Goal: Task Accomplishment & Management: Complete application form

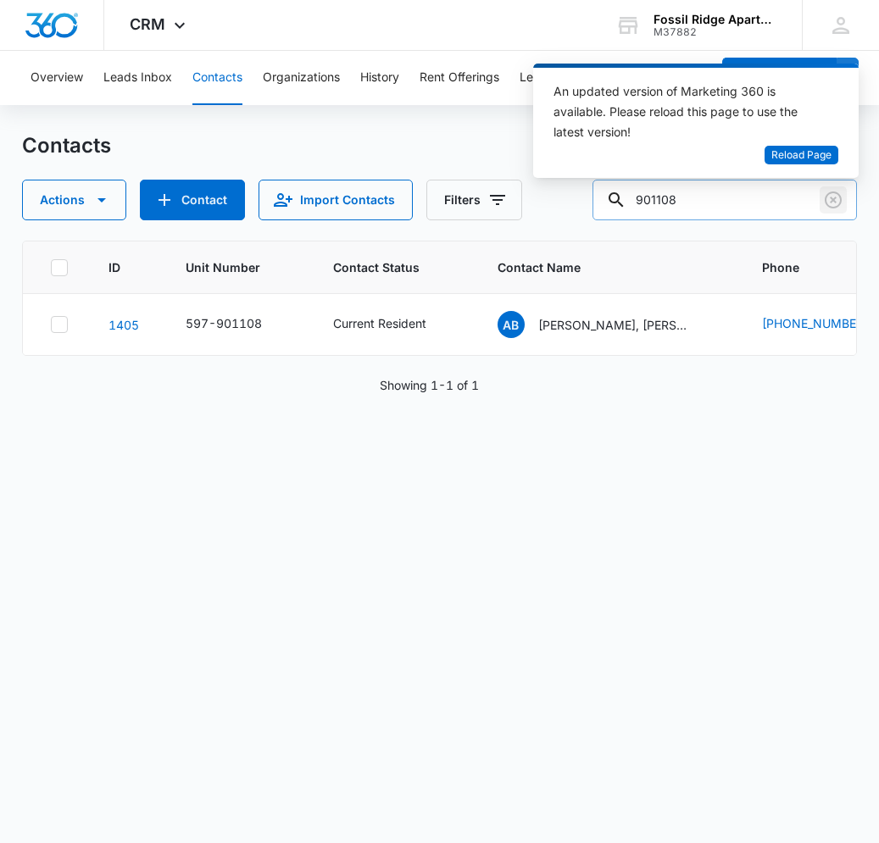
click at [837, 201] on icon "Clear" at bounding box center [833, 200] width 20 height 20
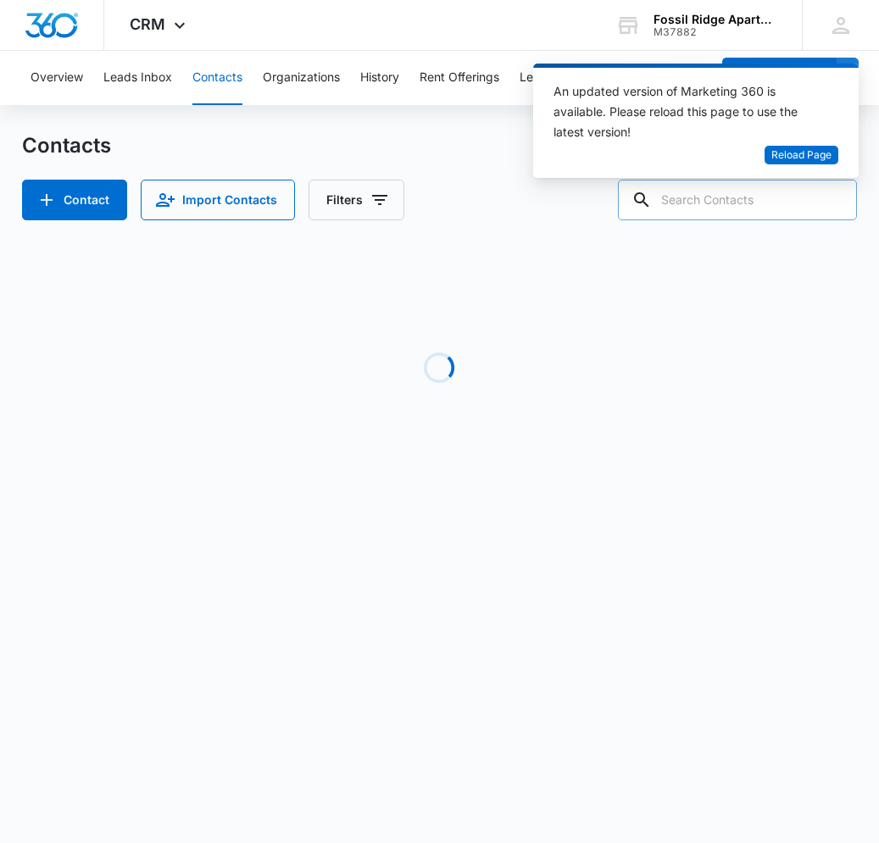
click at [685, 210] on input "text" at bounding box center [737, 200] width 239 height 41
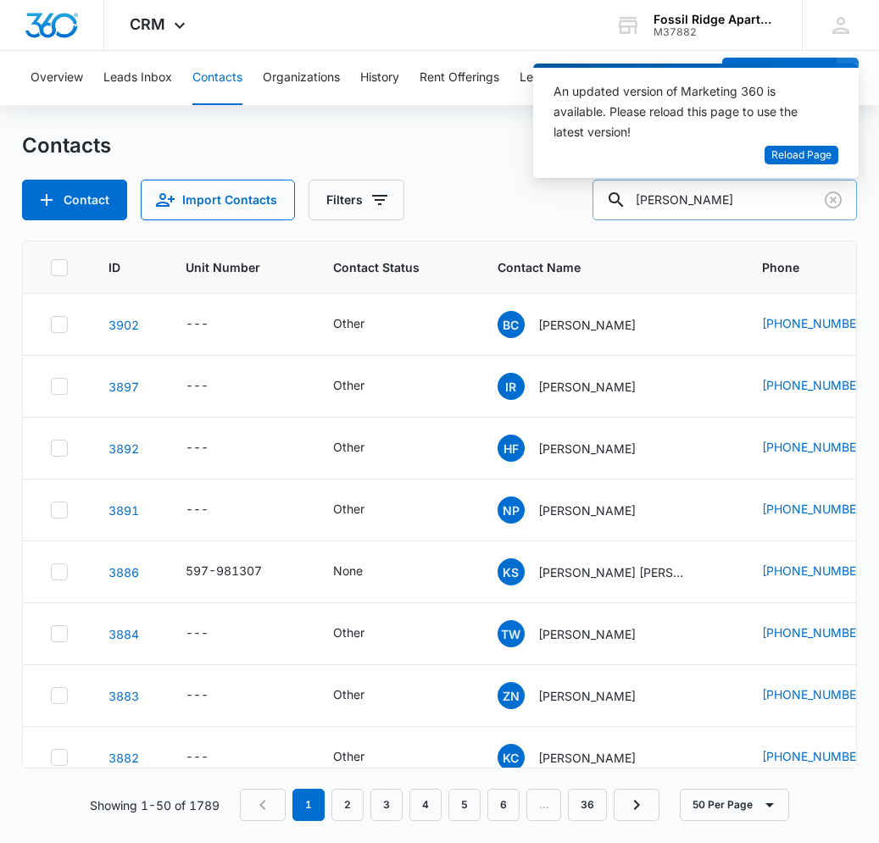
type input "[PERSON_NAME]"
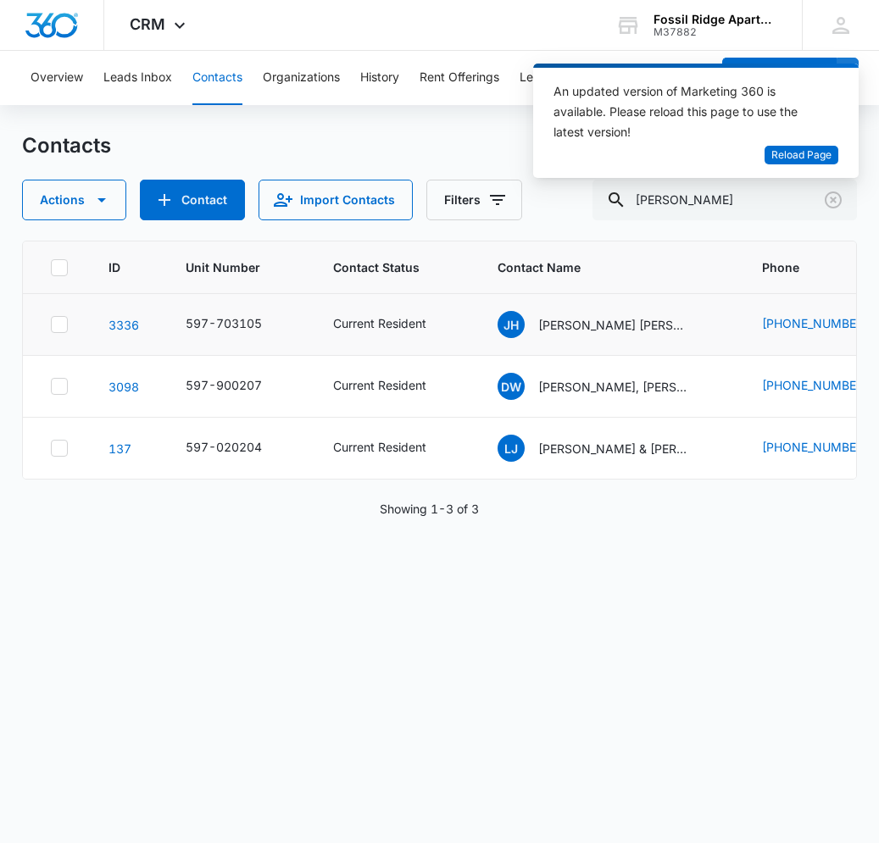
click at [375, 313] on td "Current Resident" at bounding box center [395, 325] width 164 height 62
click at [557, 323] on p "[PERSON_NAME] [PERSON_NAME]" at bounding box center [614, 325] width 153 height 18
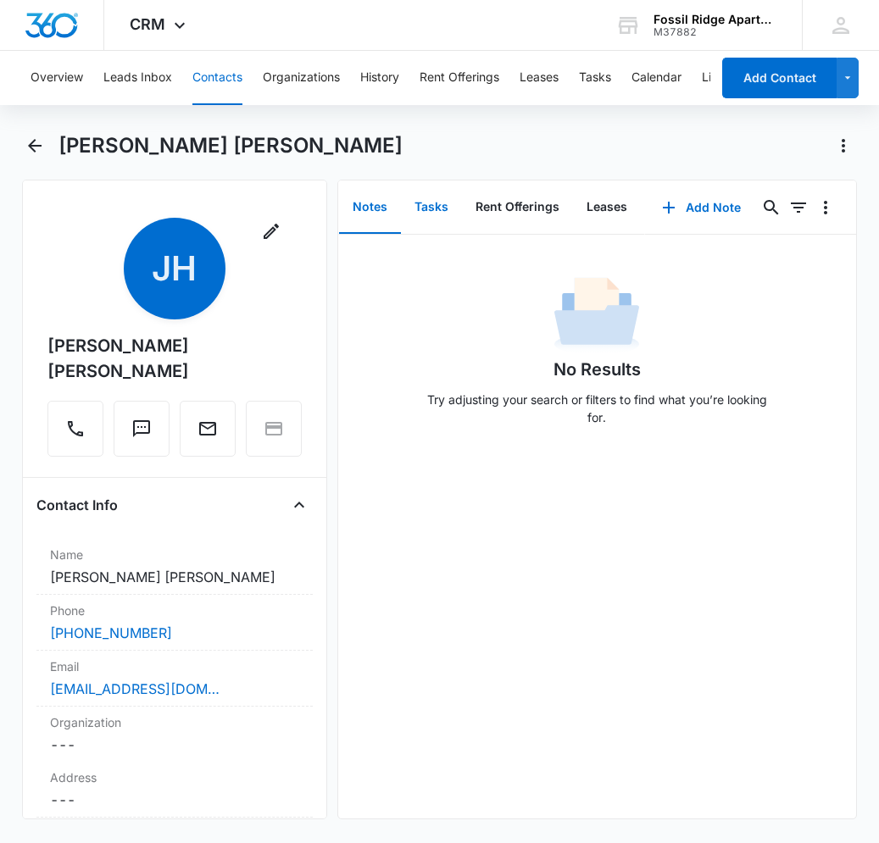
click at [442, 206] on button "Tasks" at bounding box center [431, 207] width 61 height 53
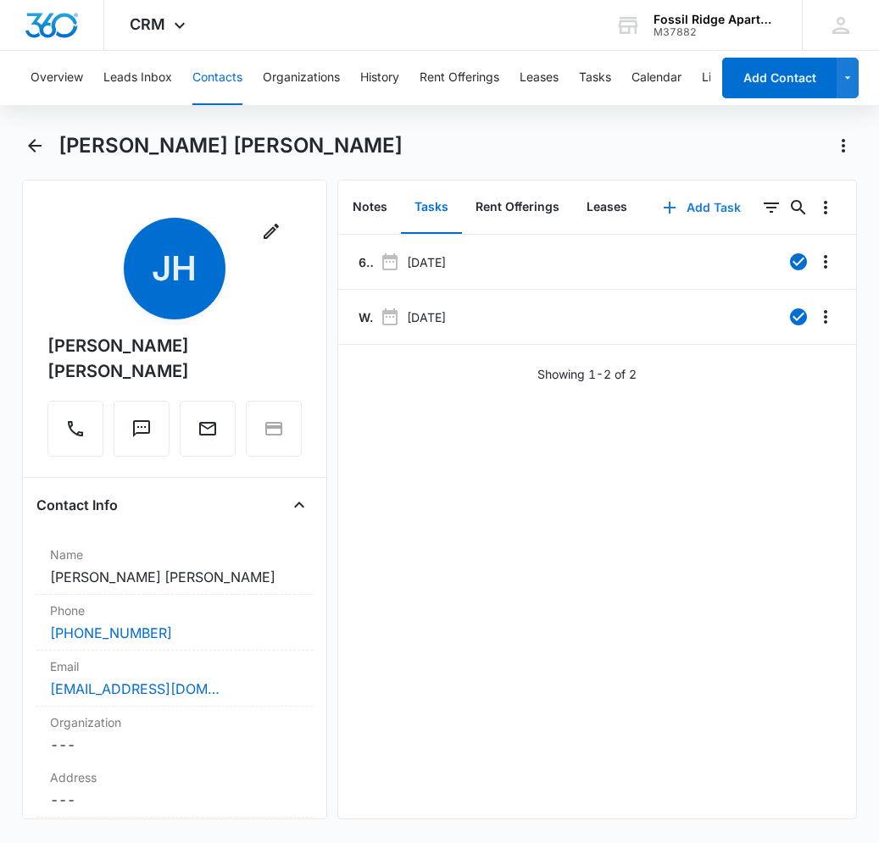
click at [681, 208] on button "Add Task" at bounding box center [702, 207] width 112 height 41
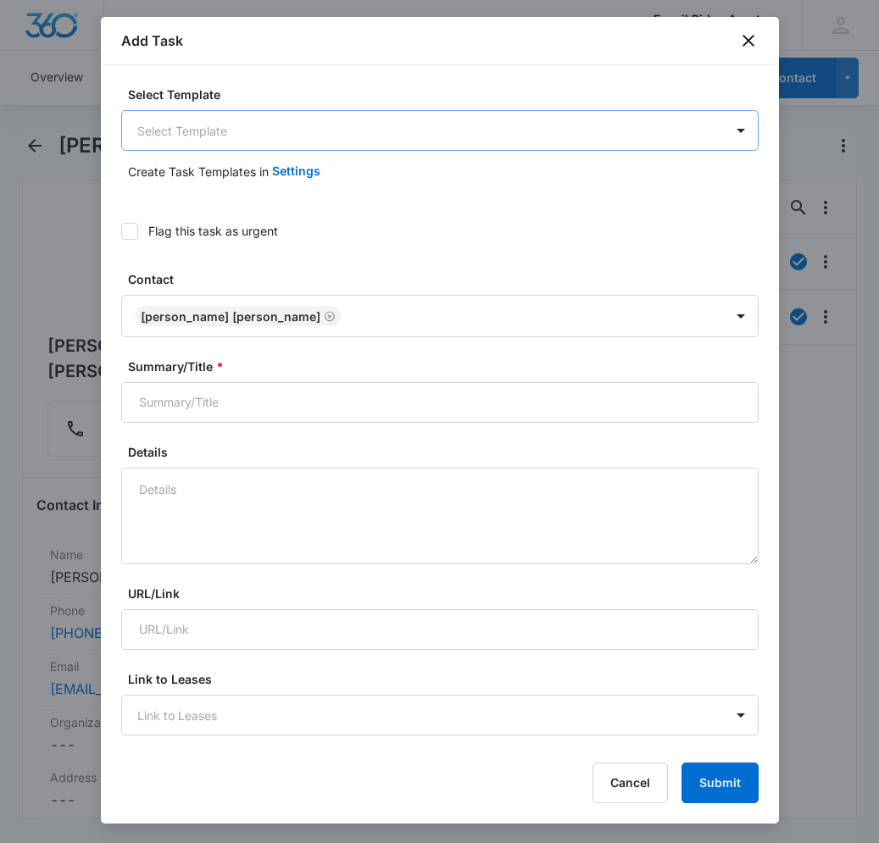
click at [353, 136] on body "CRM Apps Reputation Websites Forms CRM Email Social Content Ads Intelligence Fi…" at bounding box center [439, 421] width 879 height 843
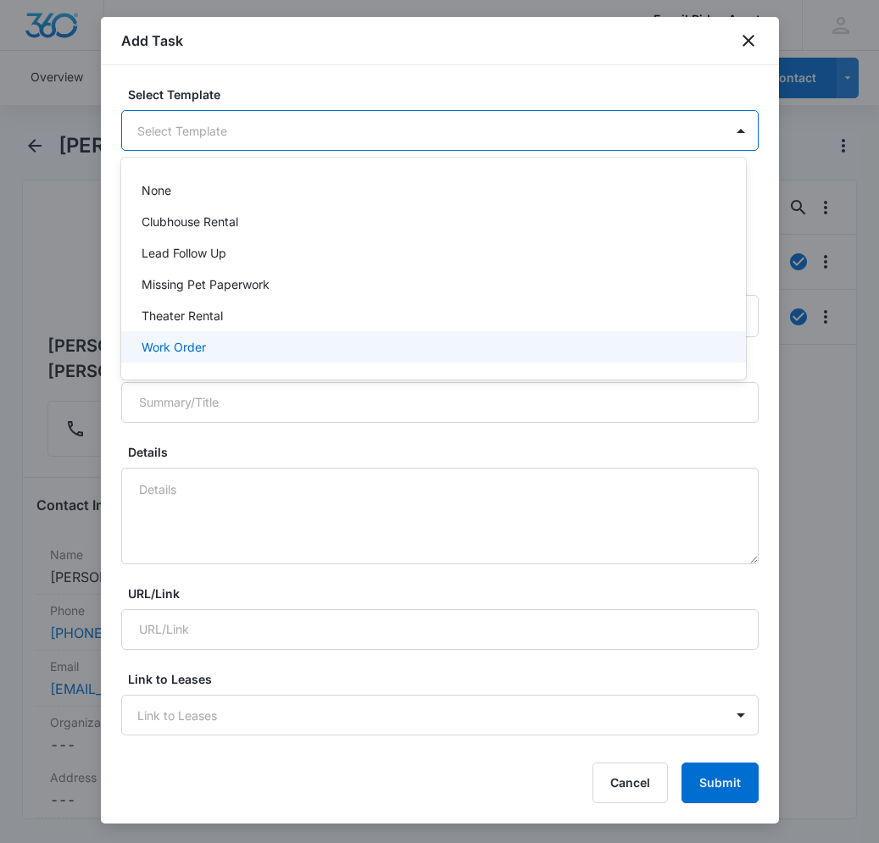
click at [302, 341] on div "Work Order" at bounding box center [431, 347] width 580 height 18
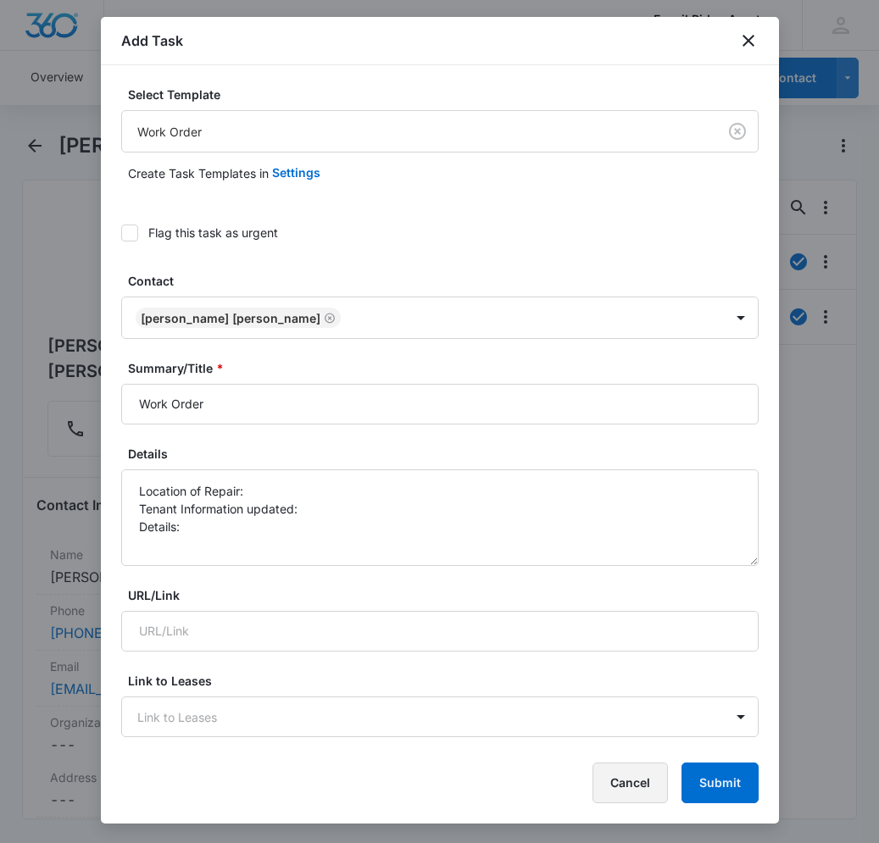
click at [626, 784] on button "Cancel" at bounding box center [629, 783] width 75 height 41
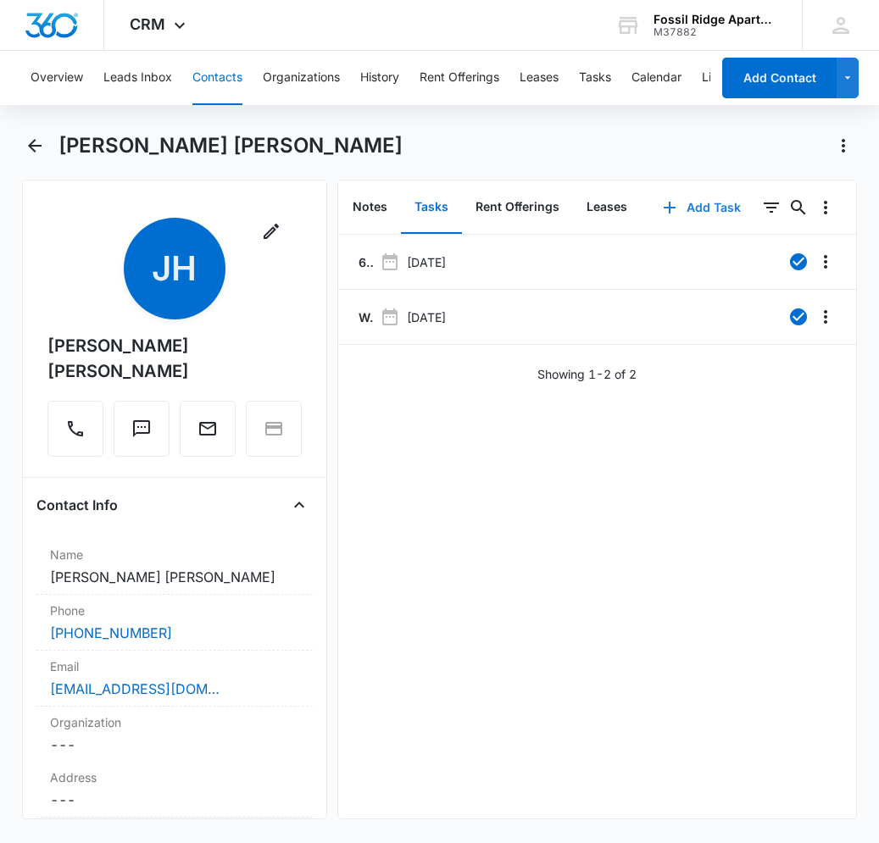
drag, startPoint x: 667, startPoint y: 202, endPoint x: 655, endPoint y: 202, distance: 11.9
click at [659, 202] on icon "button" at bounding box center [669, 207] width 20 height 20
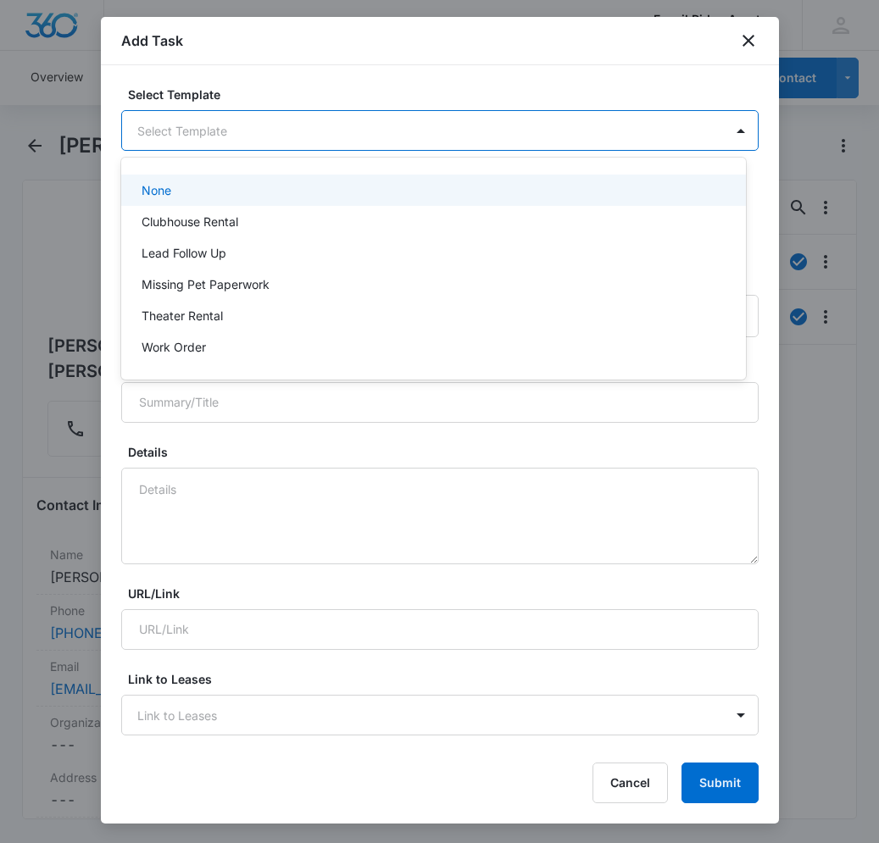
drag, startPoint x: 518, startPoint y: 145, endPoint x: 531, endPoint y: 190, distance: 46.9
click at [518, 146] on body "CRM Apps Reputation Websites Forms CRM Email Social Content Ads Intelligence Fi…" at bounding box center [439, 421] width 879 height 843
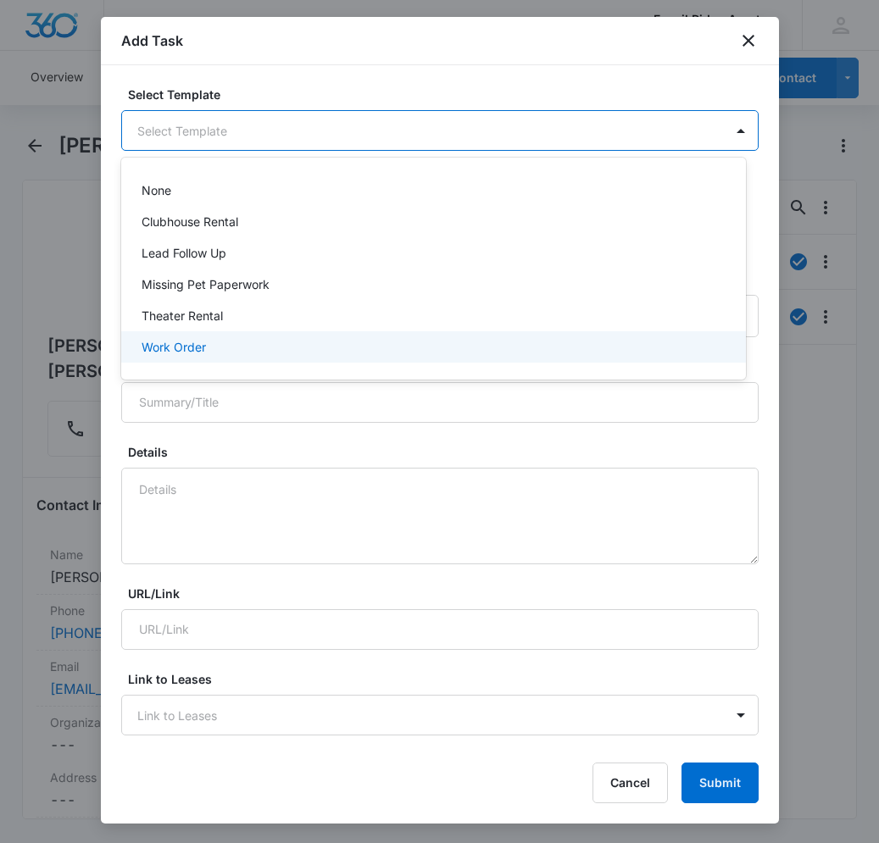
click at [502, 340] on div "Work Order" at bounding box center [431, 347] width 580 height 18
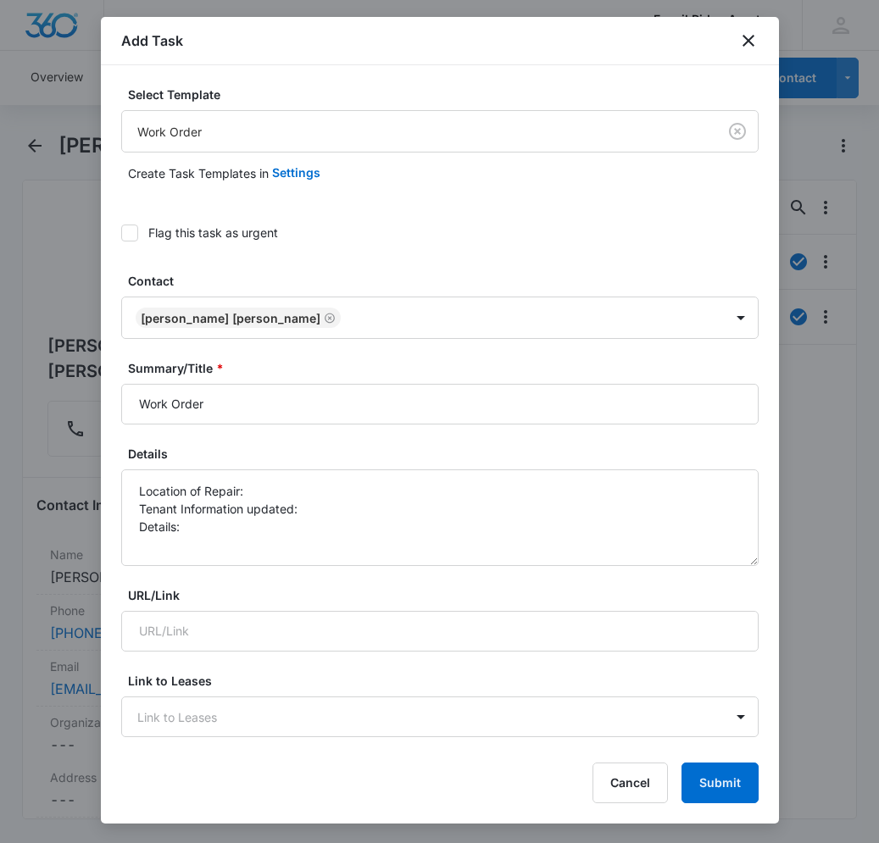
drag, startPoint x: 155, startPoint y: 225, endPoint x: 147, endPoint y: 230, distance: 9.9
click at [154, 225] on div "Flag this task as urgent" at bounding box center [213, 233] width 130 height 18
click at [121, 233] on input "Flag this task as urgent" at bounding box center [121, 233] width 0 height 0
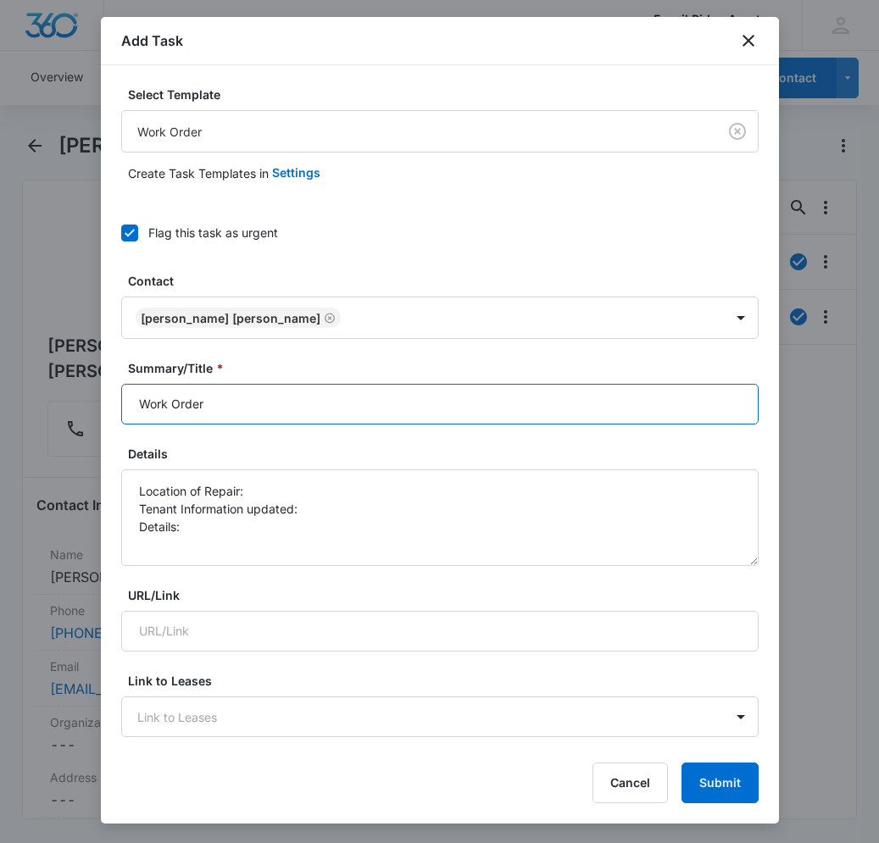
click at [310, 404] on input "Work Order" at bounding box center [439, 404] width 637 height 41
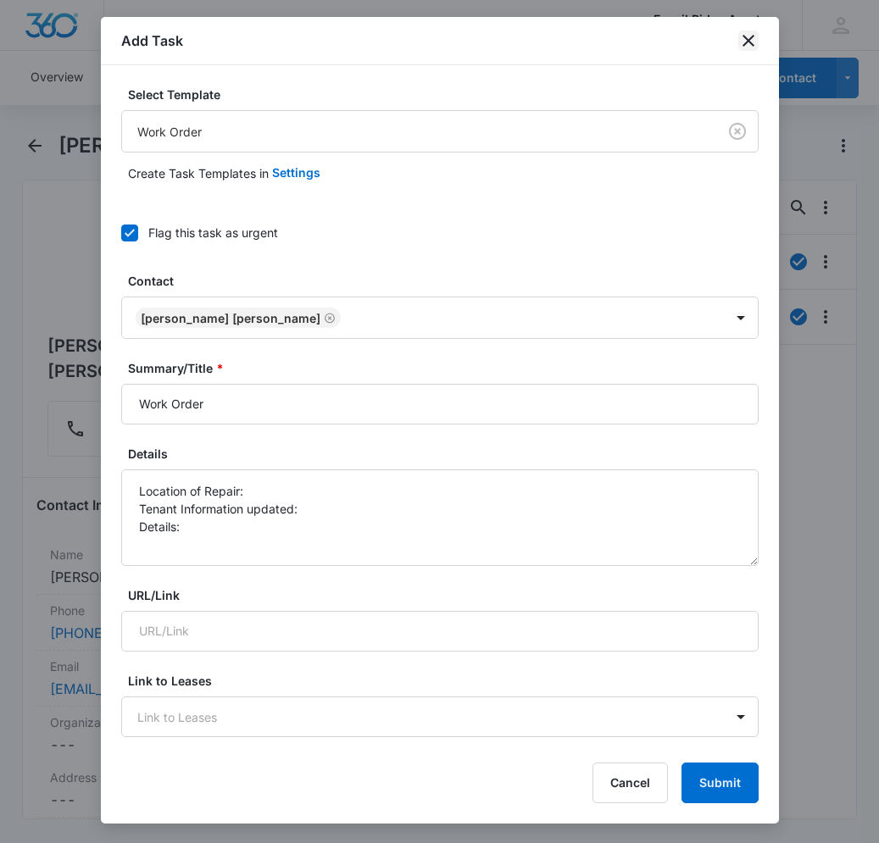
click at [744, 41] on icon "close" at bounding box center [748, 41] width 20 height 20
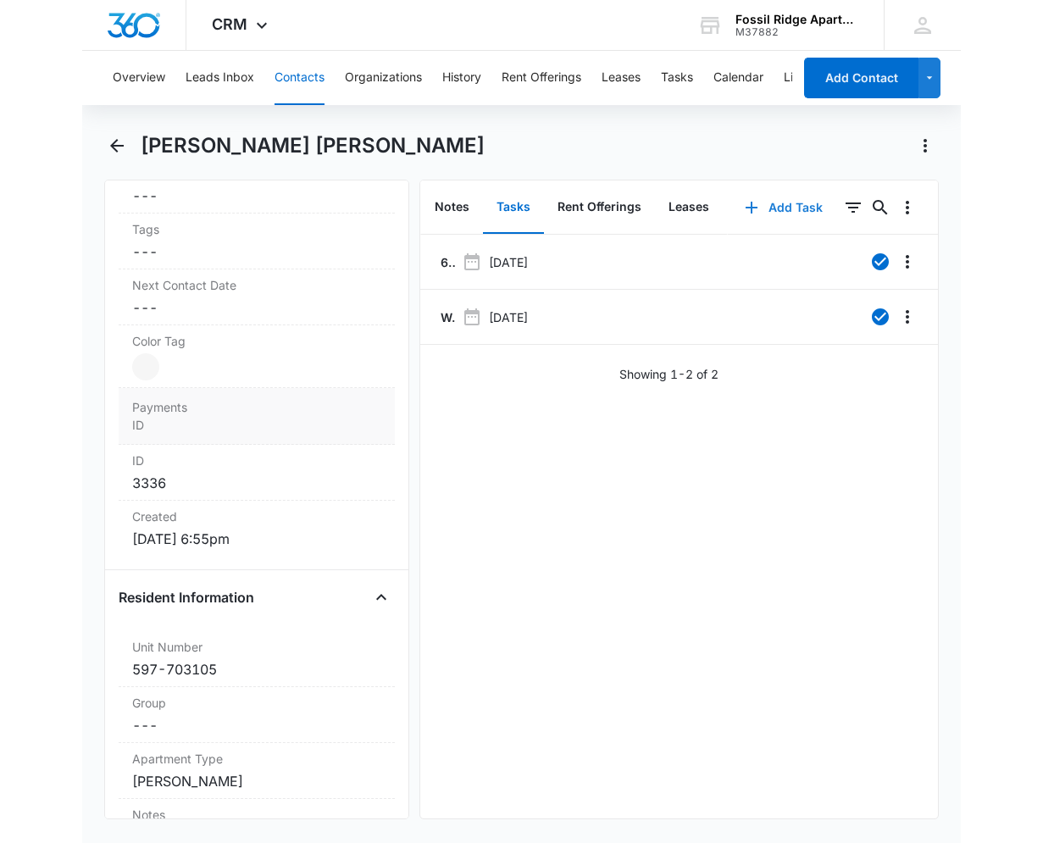
scroll to position [932, 0]
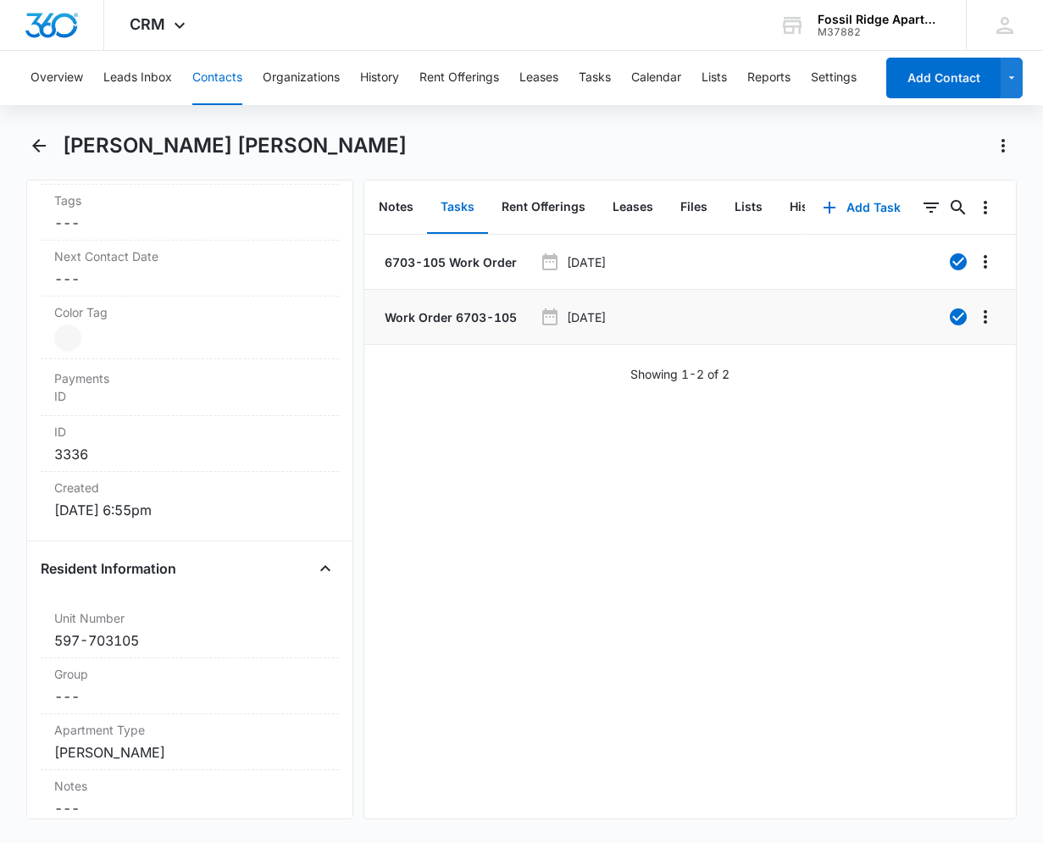
click at [485, 316] on p "Work Order 6703-105" at bounding box center [449, 317] width 136 height 18
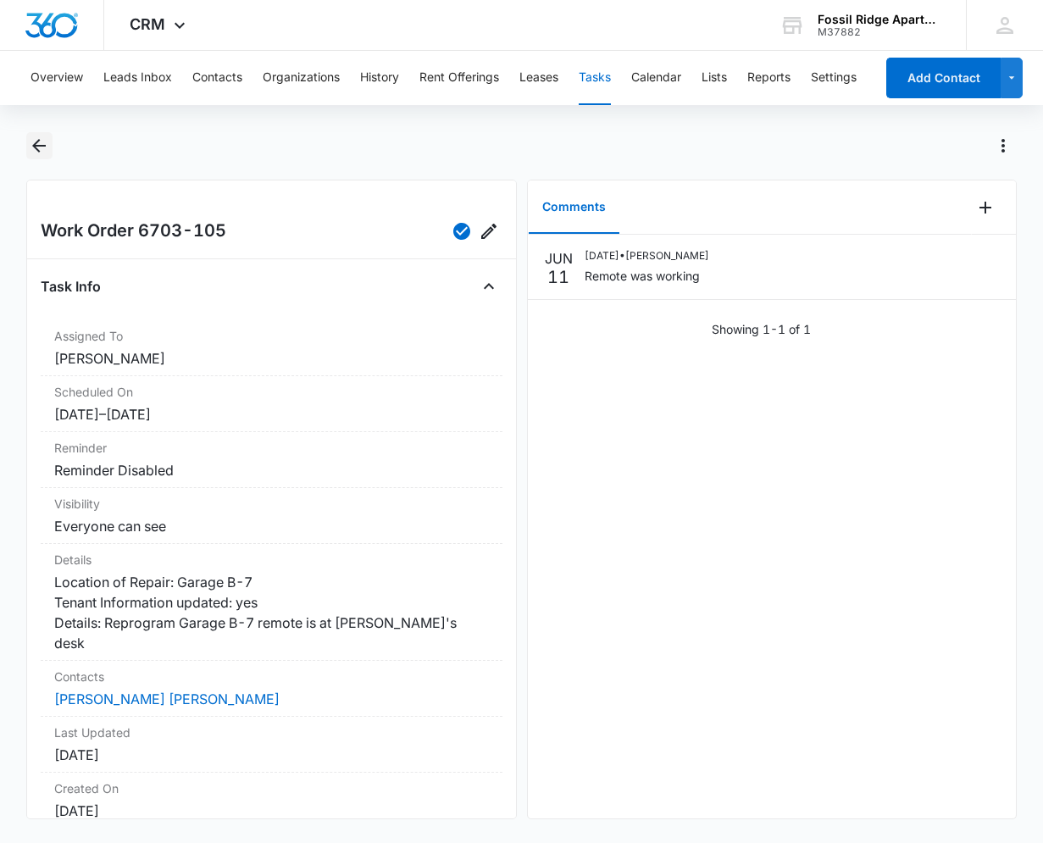
click at [26, 141] on button "Back" at bounding box center [39, 145] width 26 height 27
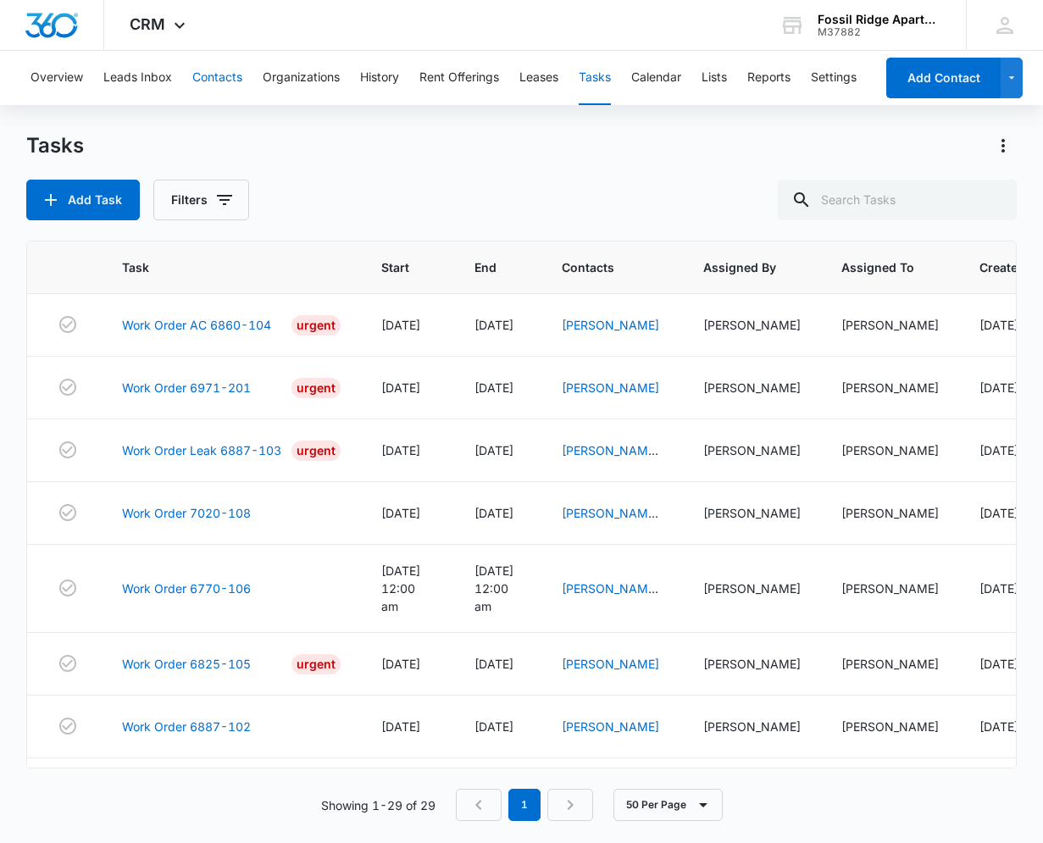
click at [222, 73] on button "Contacts" at bounding box center [217, 78] width 50 height 54
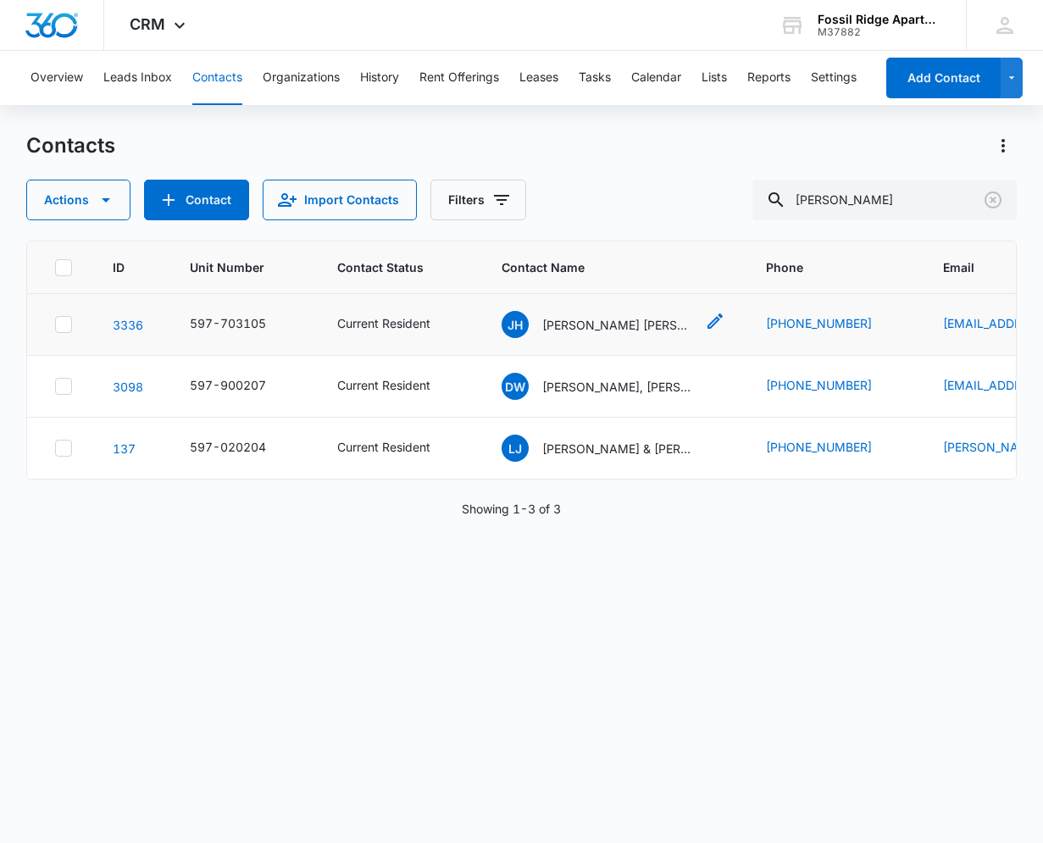
click at [594, 327] on p "[PERSON_NAME] [PERSON_NAME]" at bounding box center [618, 325] width 153 height 18
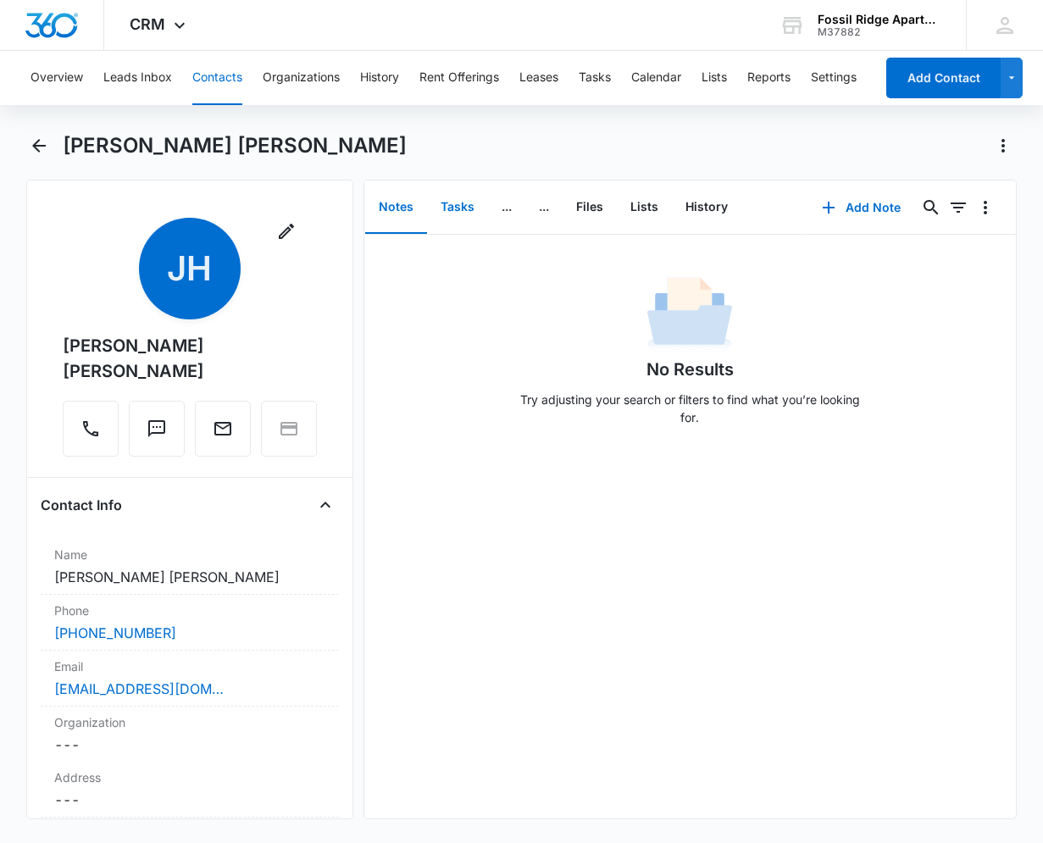
click at [469, 202] on button "Tasks" at bounding box center [457, 207] width 61 height 53
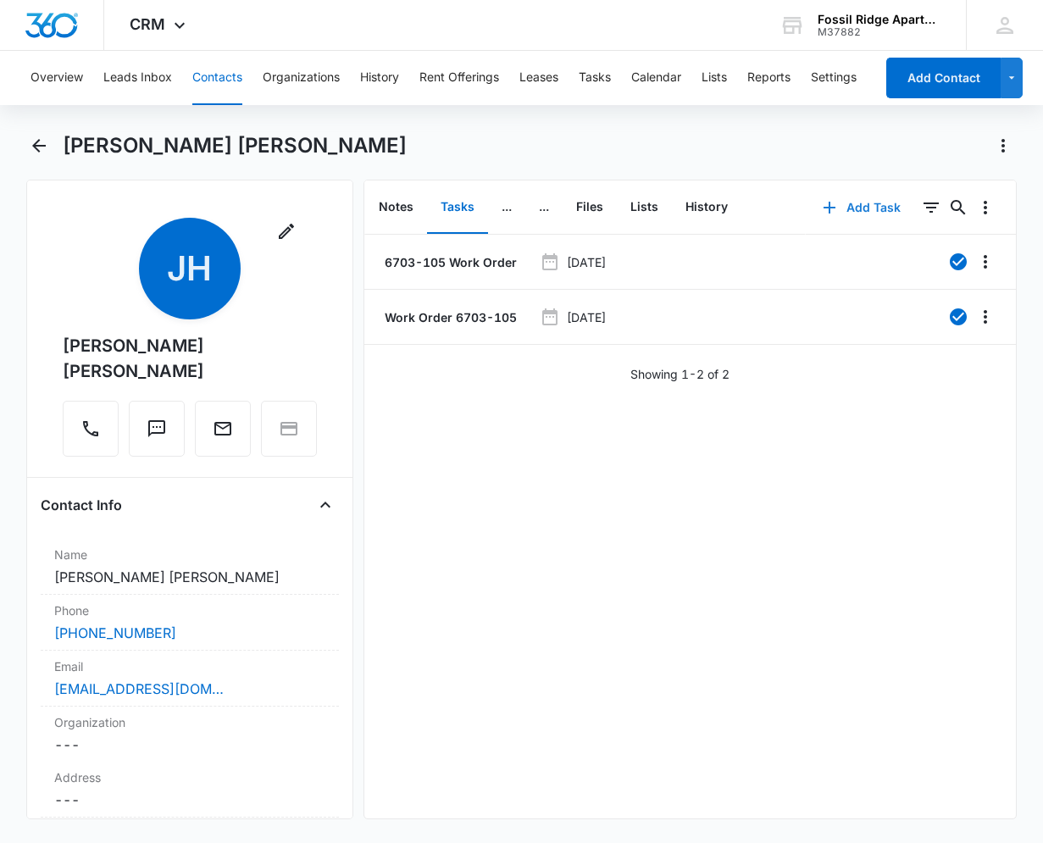
click at [827, 202] on icon "button" at bounding box center [829, 207] width 20 height 20
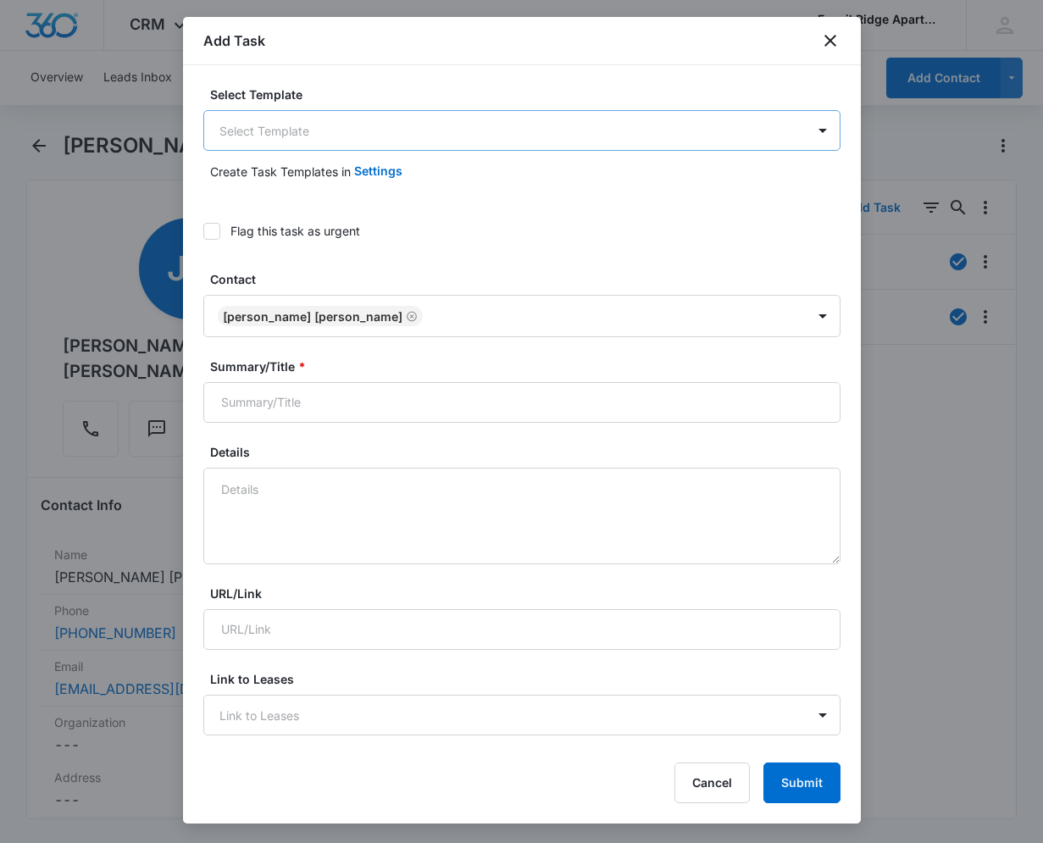
click at [576, 136] on body "CRM Apps Reputation Websites Forms CRM Email Social Content Ads Intelligence Fi…" at bounding box center [521, 421] width 1043 height 843
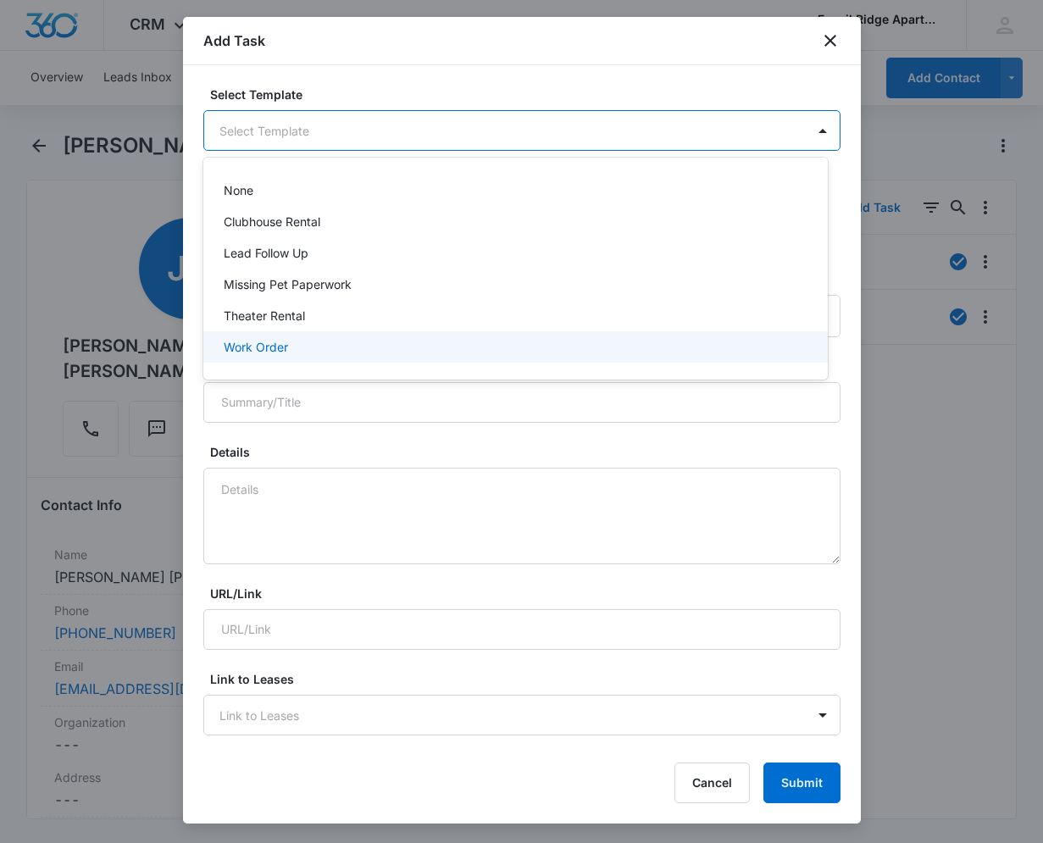
click at [526, 340] on div "Work Order" at bounding box center [514, 347] width 580 height 18
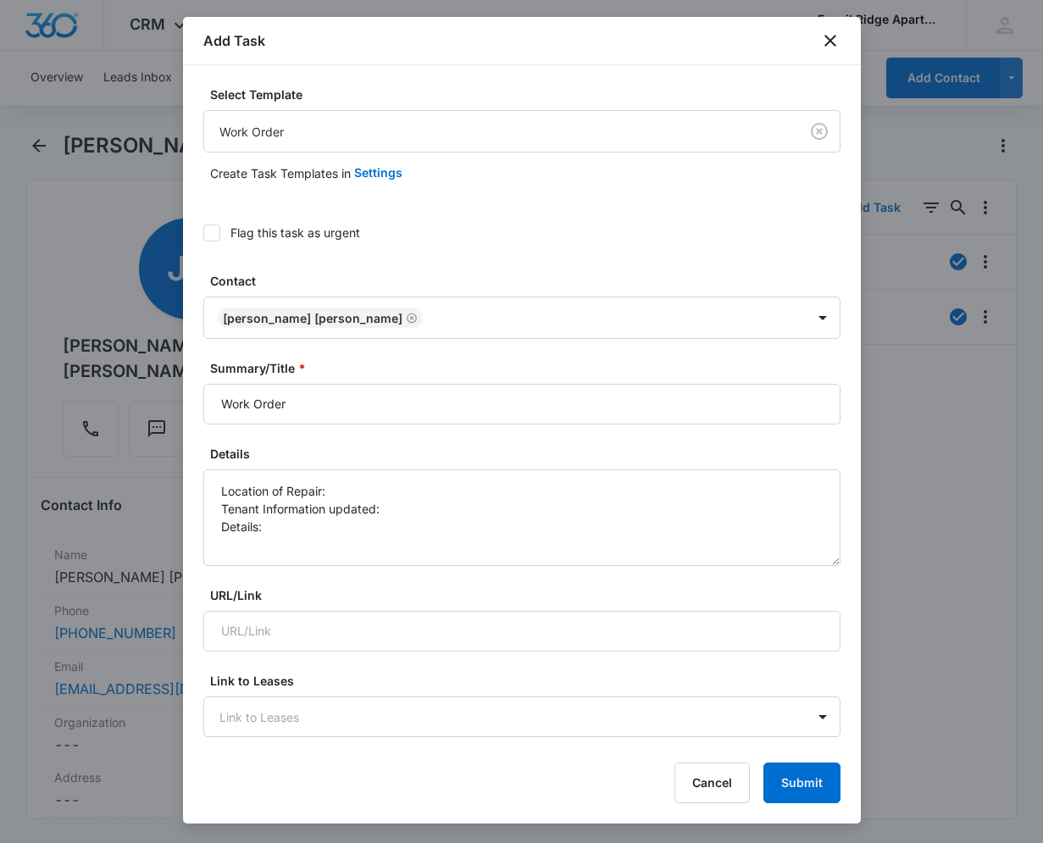
click at [347, 241] on div "Flag this task as urgent" at bounding box center [521, 233] width 637 height 38
click at [353, 232] on div "Flag this task as urgent" at bounding box center [295, 233] width 130 height 18
click at [203, 233] on input "Flag this task as urgent" at bounding box center [203, 233] width 0 height 0
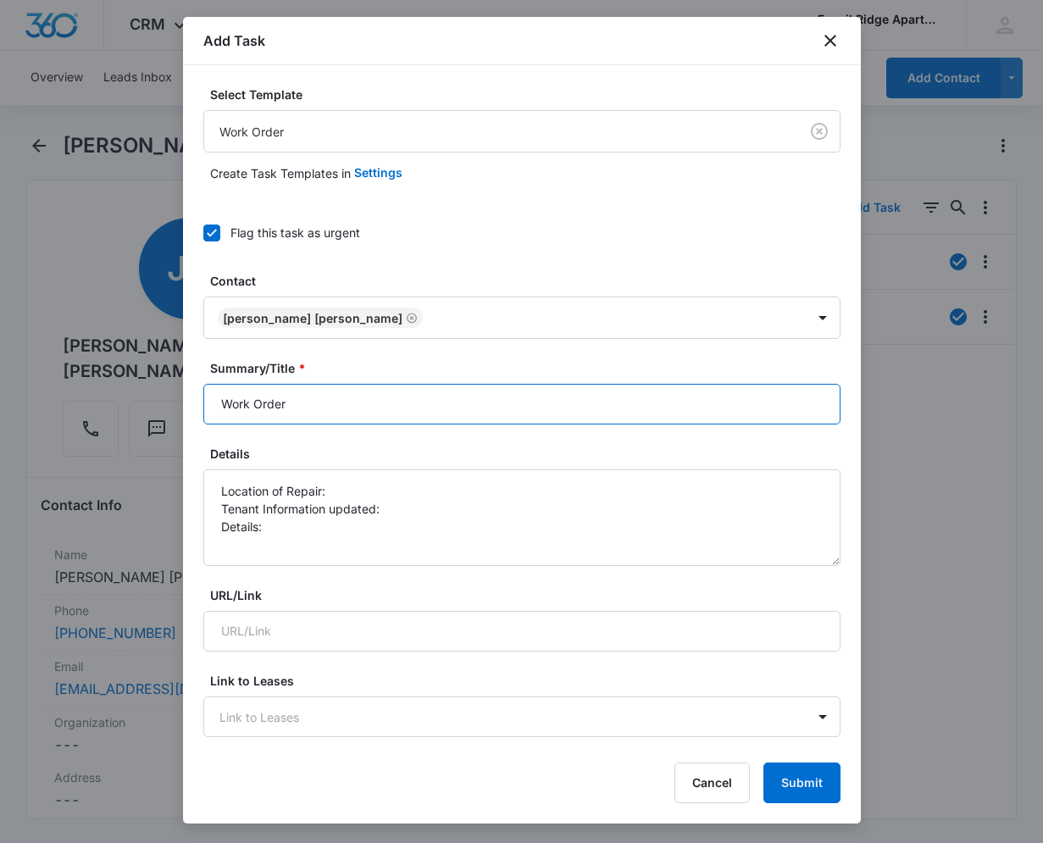
click at [407, 408] on input "Work Order" at bounding box center [521, 404] width 637 height 41
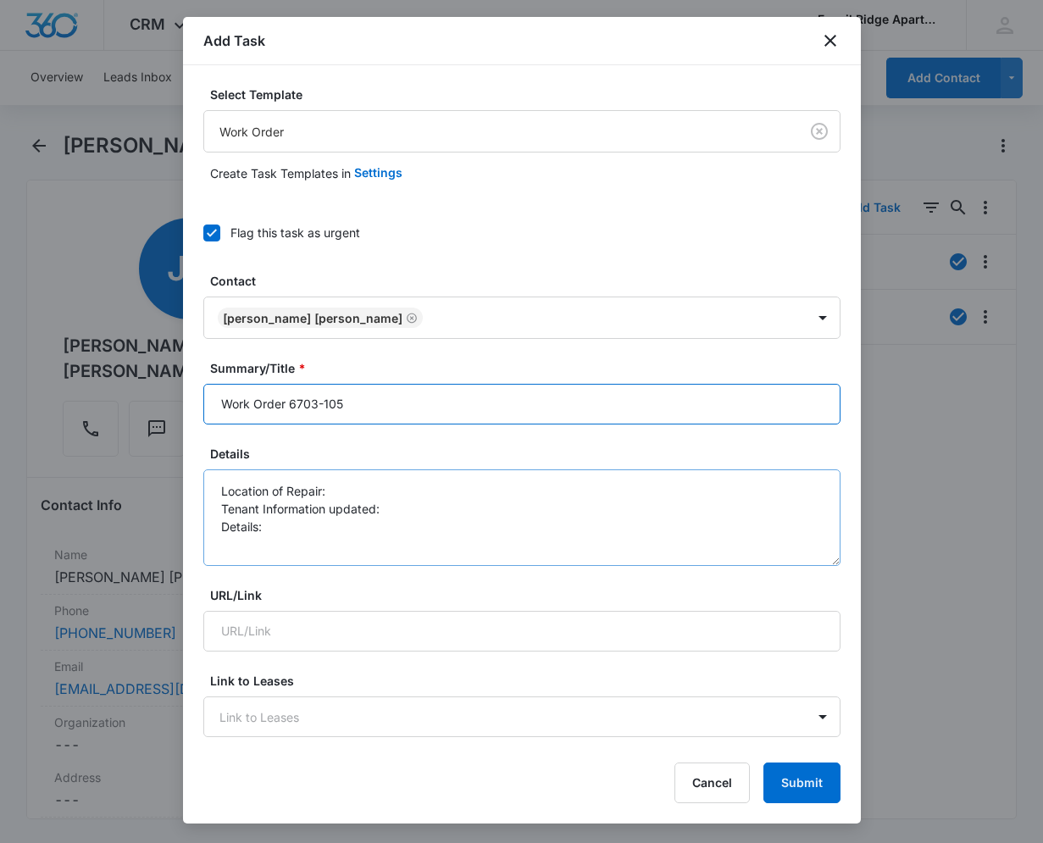
type input "Work Order 6703-105"
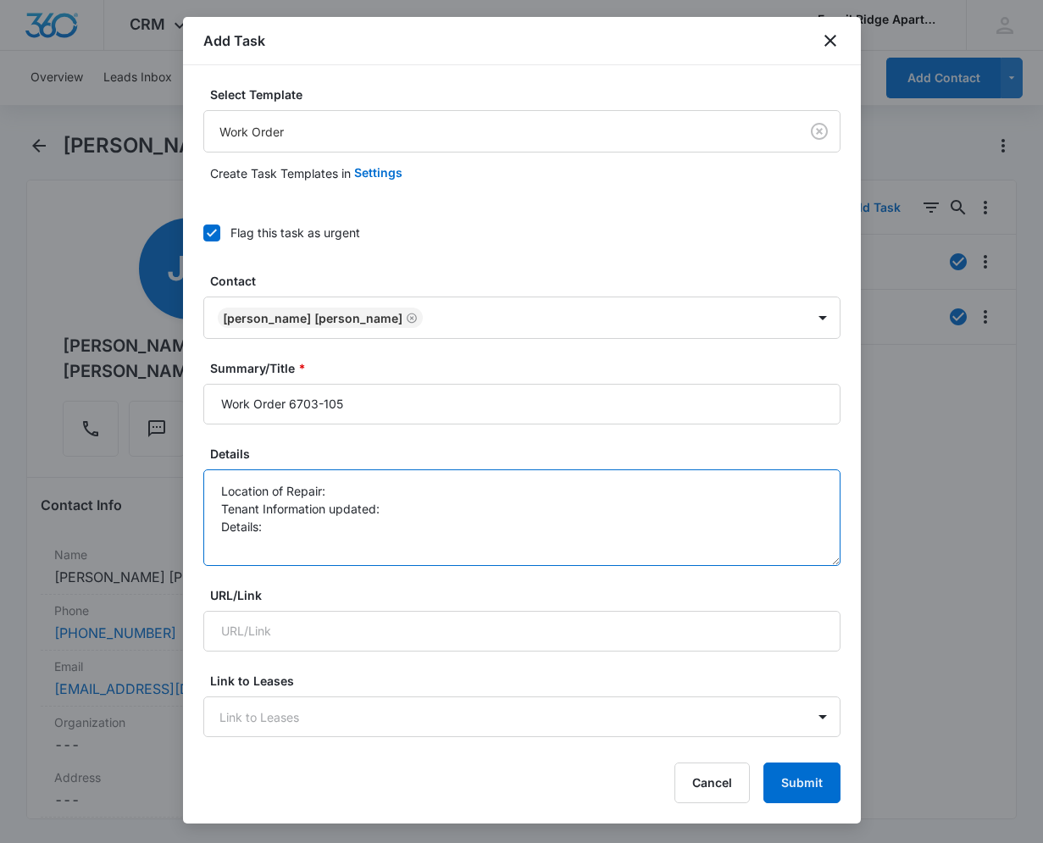
click at [363, 475] on textarea "Location of Repair: Tenant Information updated: Details:" at bounding box center [521, 517] width 637 height 97
click at [454, 530] on textarea "Location of Repair: 6703 Tenant Information updated: Details:" at bounding box center [521, 517] width 637 height 97
click at [454, 513] on textarea "Location of Repair: 6703 Tenant Information updated: Details:" at bounding box center [521, 517] width 637 height 97
click at [380, 496] on textarea "Location of Repair: 6703 Tenant Information updated: yes Details: tenant email …" at bounding box center [521, 517] width 637 height 97
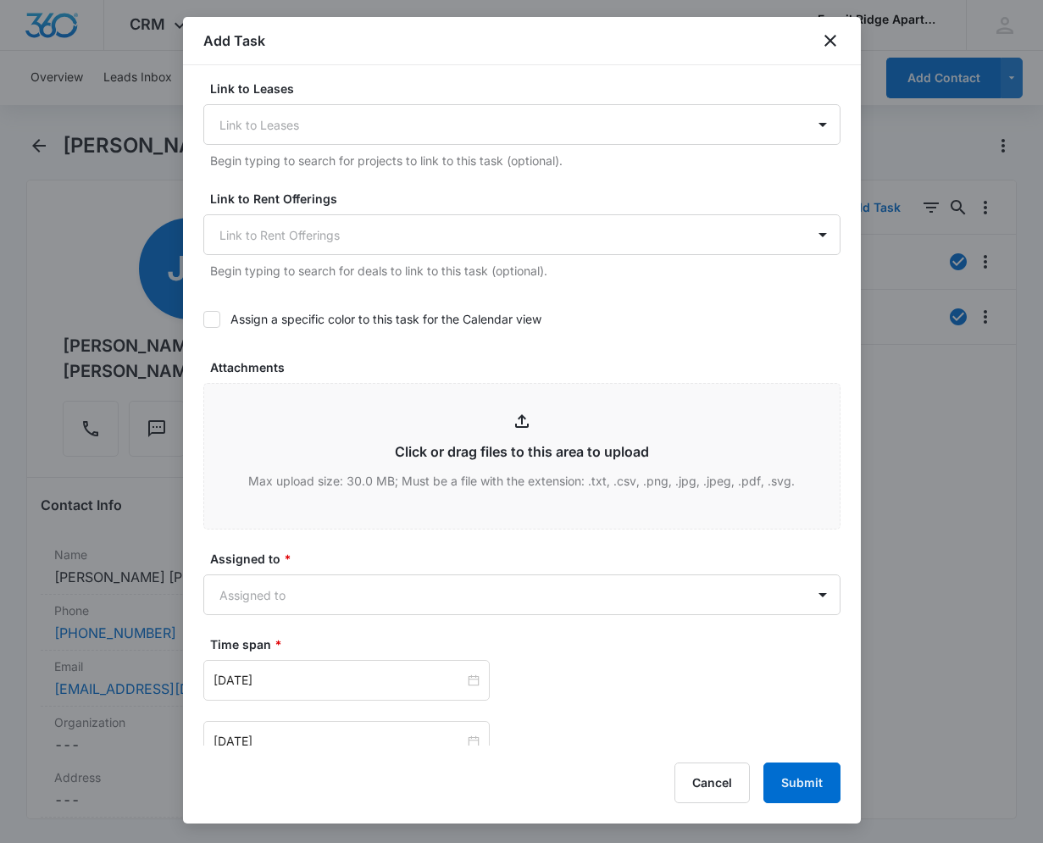
scroll to position [678, 0]
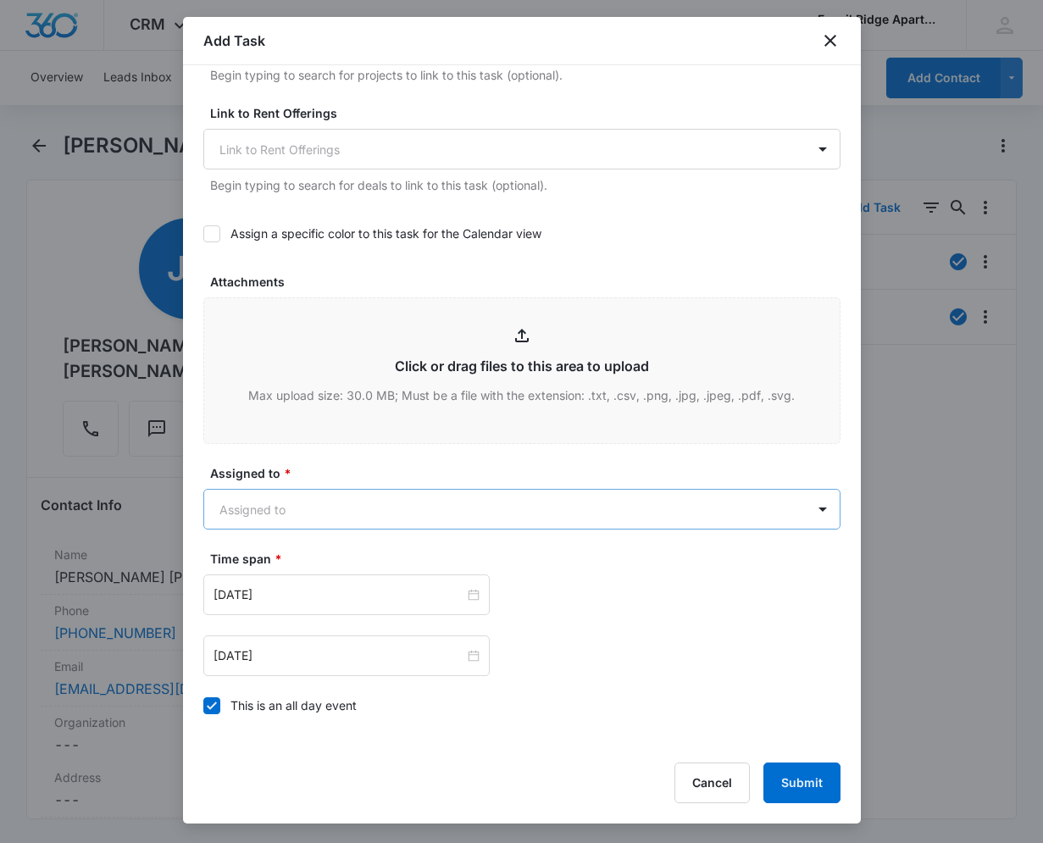
type textarea "Location of Repair: 6703-105 Tenant Information updated: yes Details: tenant em…"
click at [563, 518] on body "CRM Apps Reputation Websites Forms CRM Email Social Content Ads Intelligence Fi…" at bounding box center [521, 421] width 1043 height 843
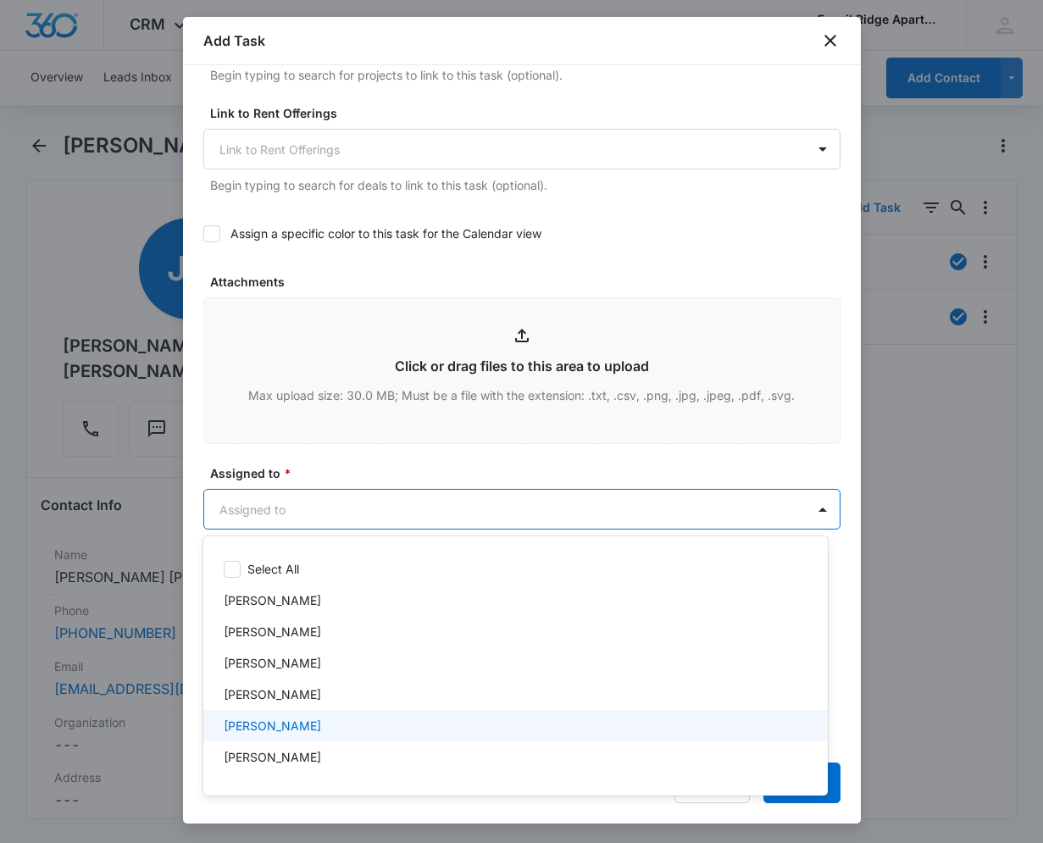
click at [479, 735] on div "[PERSON_NAME]" at bounding box center [515, 725] width 624 height 31
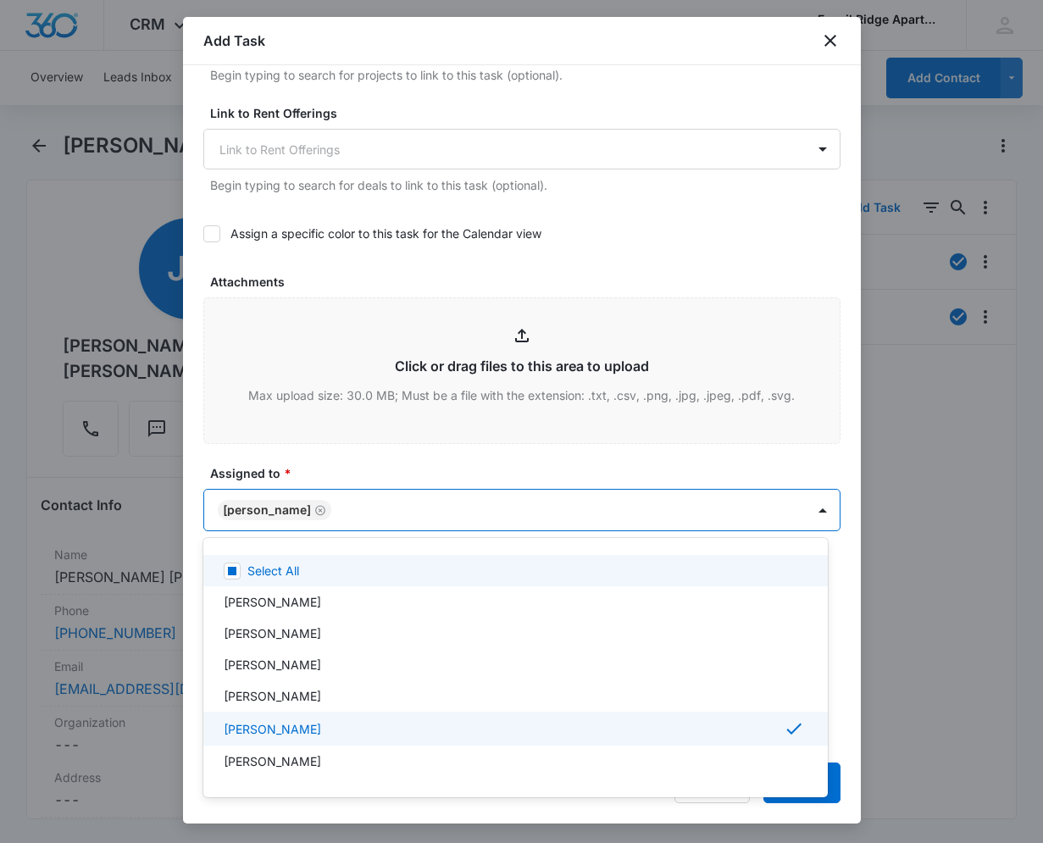
click at [463, 464] on div at bounding box center [521, 421] width 1043 height 843
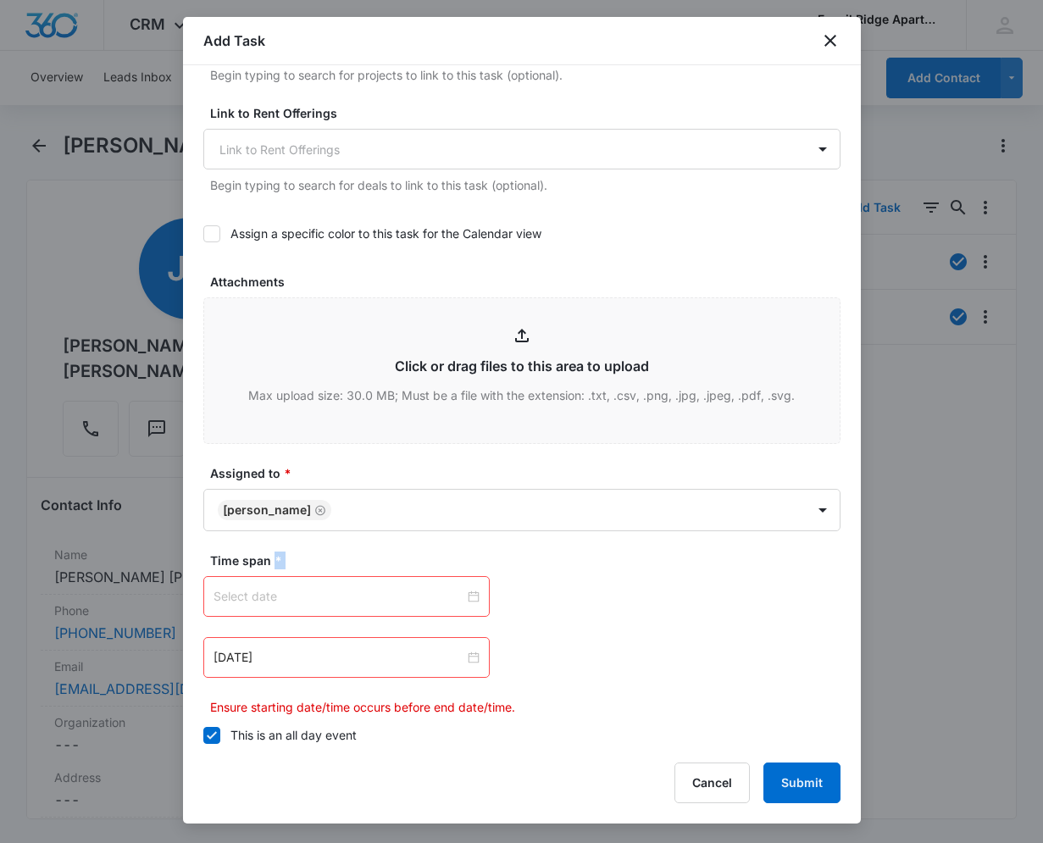
click at [470, 598] on div at bounding box center [347, 596] width 266 height 19
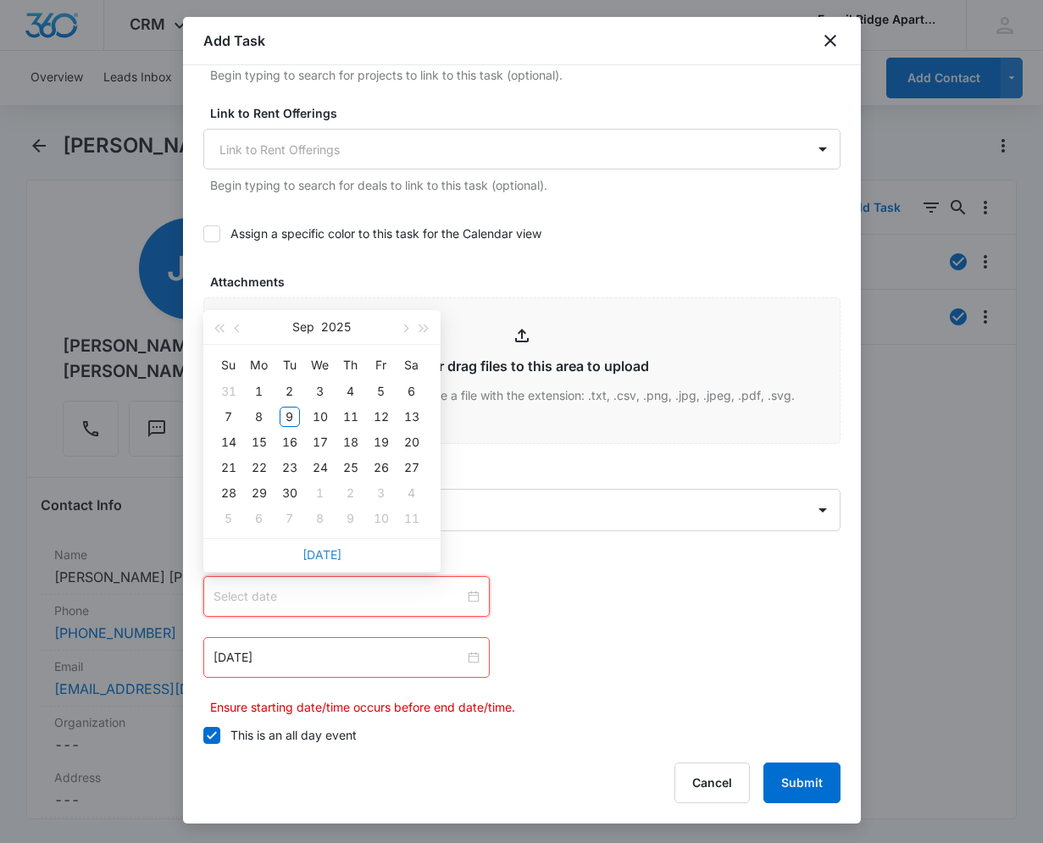
click at [332, 558] on link "[DATE]" at bounding box center [321, 554] width 39 height 14
type input "[DATE]"
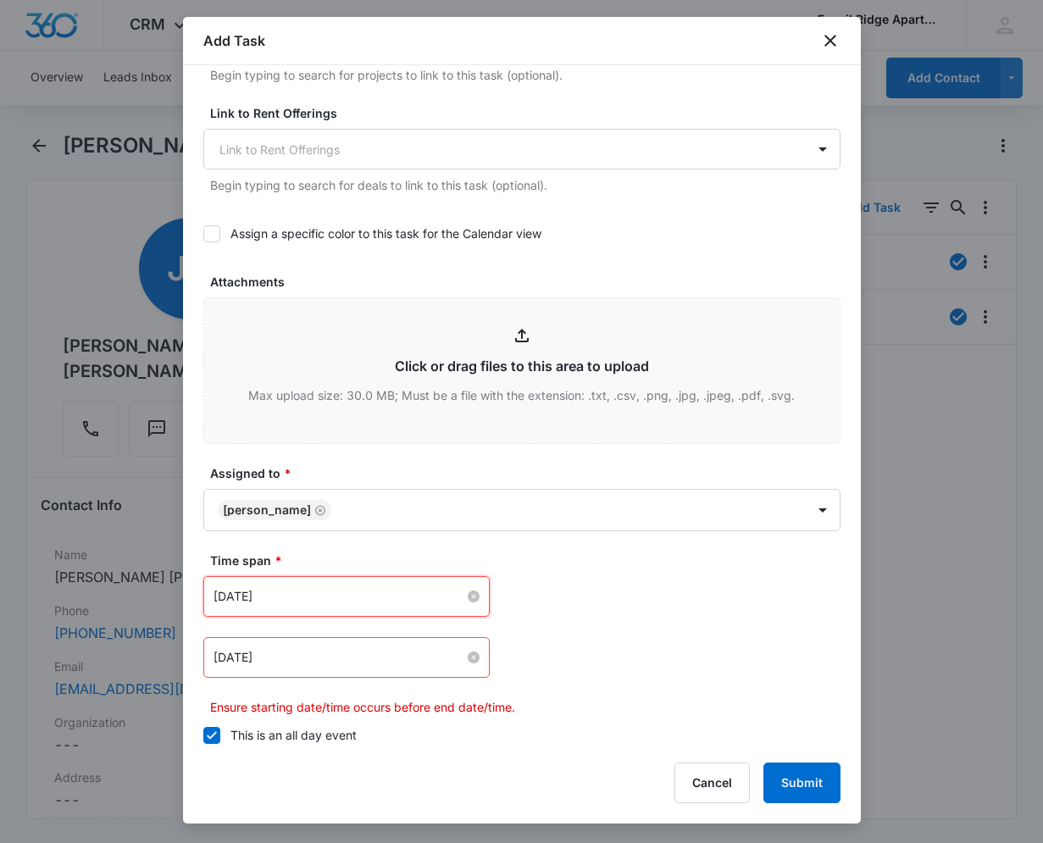
click at [458, 660] on input "[DATE]" at bounding box center [339, 657] width 251 height 19
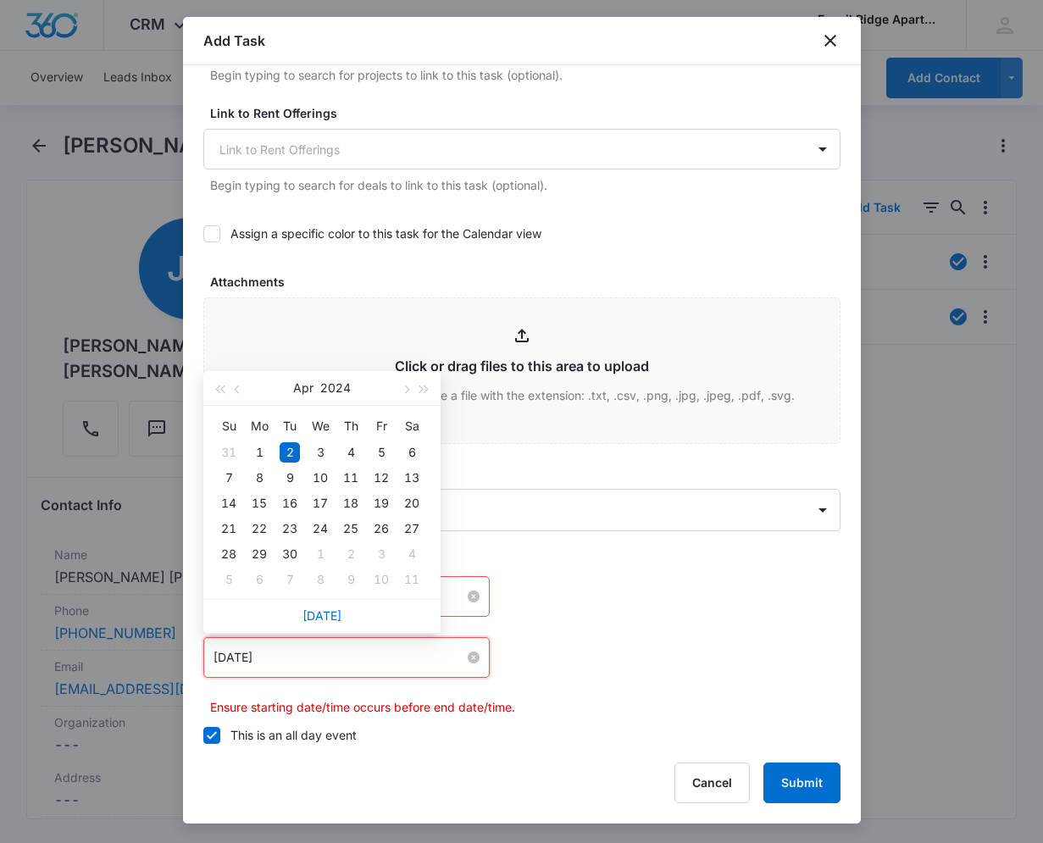
click at [458, 660] on input "[DATE]" at bounding box center [339, 657] width 251 height 19
drag, startPoint x: 314, startPoint y: 614, endPoint x: 544, endPoint y: 632, distance: 230.3
click at [319, 616] on link "[DATE]" at bounding box center [321, 615] width 39 height 14
type input "[DATE]"
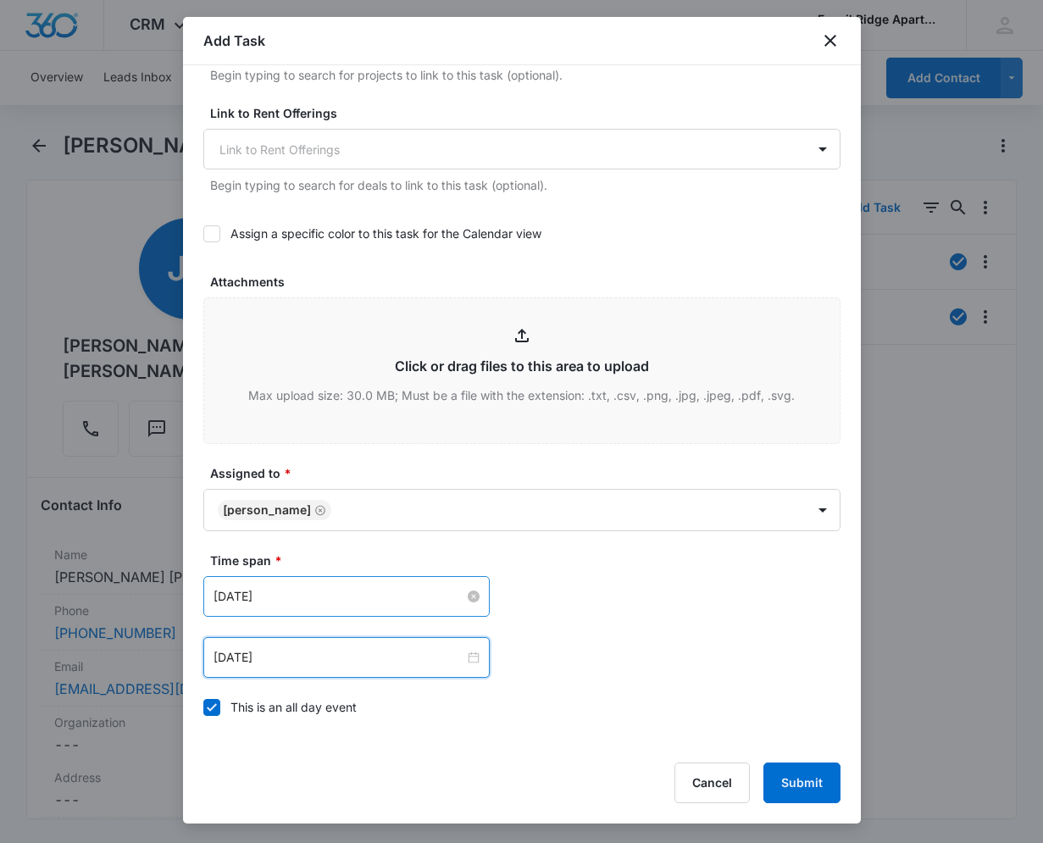
click at [630, 620] on div "[DATE] [DATE] Su Mo Tu We Th Fr Sa 31 1 2 3 4 5 6 7 8 9 10 11 12 13 14 15 16 17…" at bounding box center [521, 627] width 637 height 102
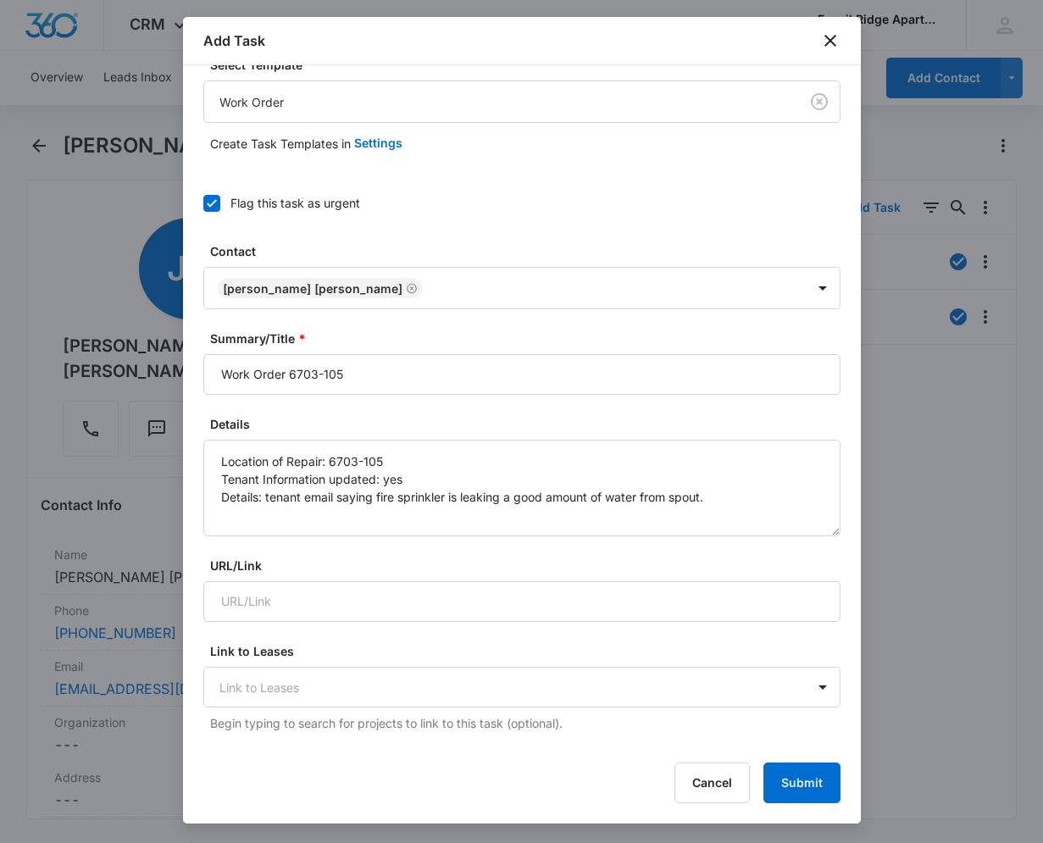
scroll to position [0, 0]
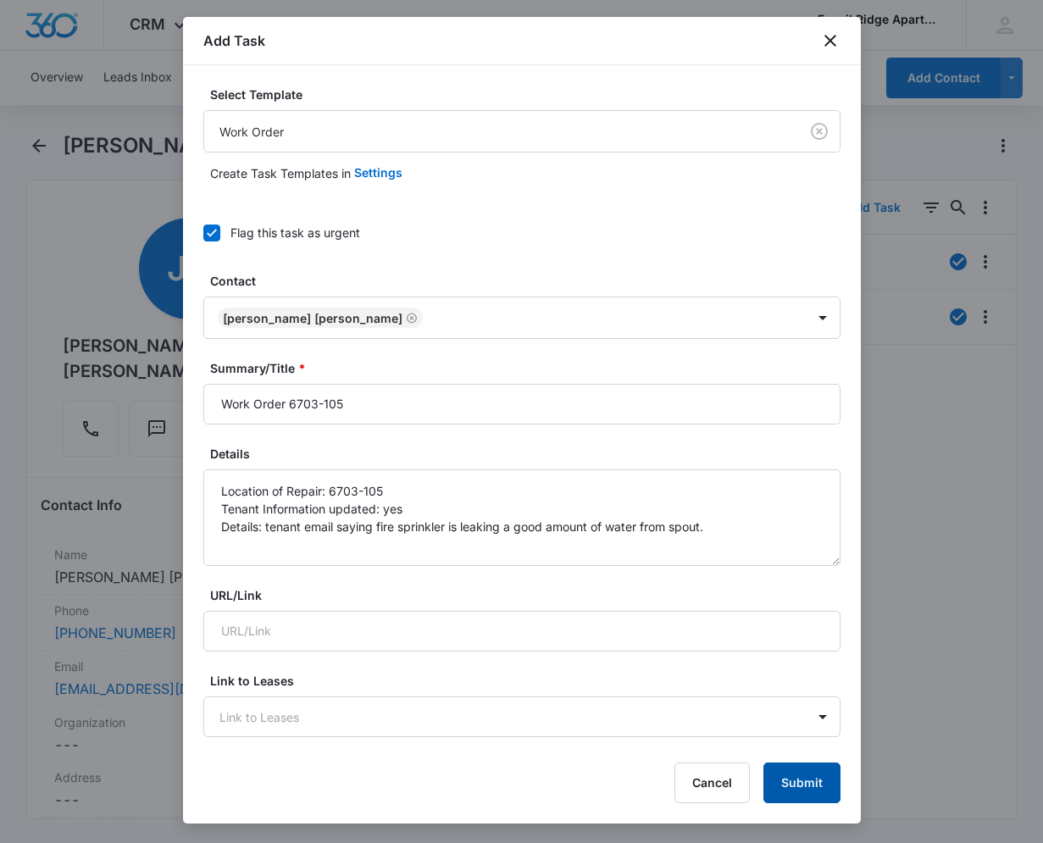
click at [801, 775] on button "Submit" at bounding box center [801, 783] width 77 height 41
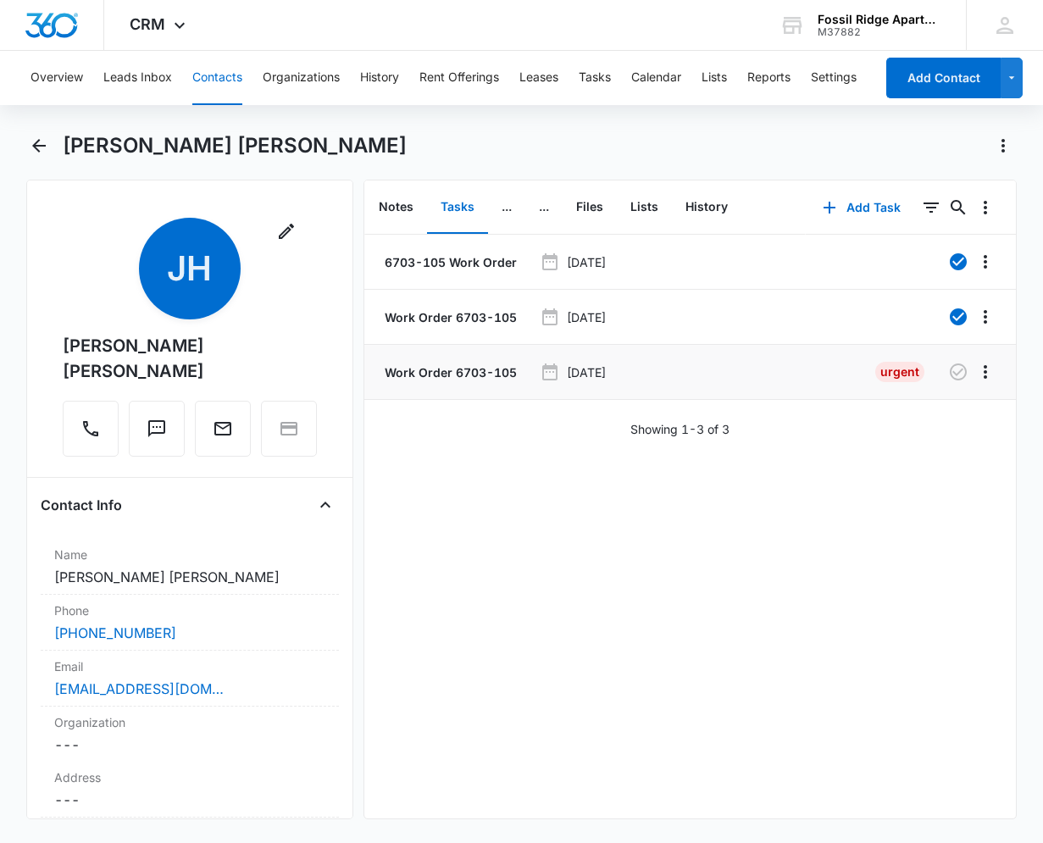
click at [462, 369] on p "Work Order 6703-105" at bounding box center [449, 372] width 136 height 18
